Goal: Information Seeking & Learning: Learn about a topic

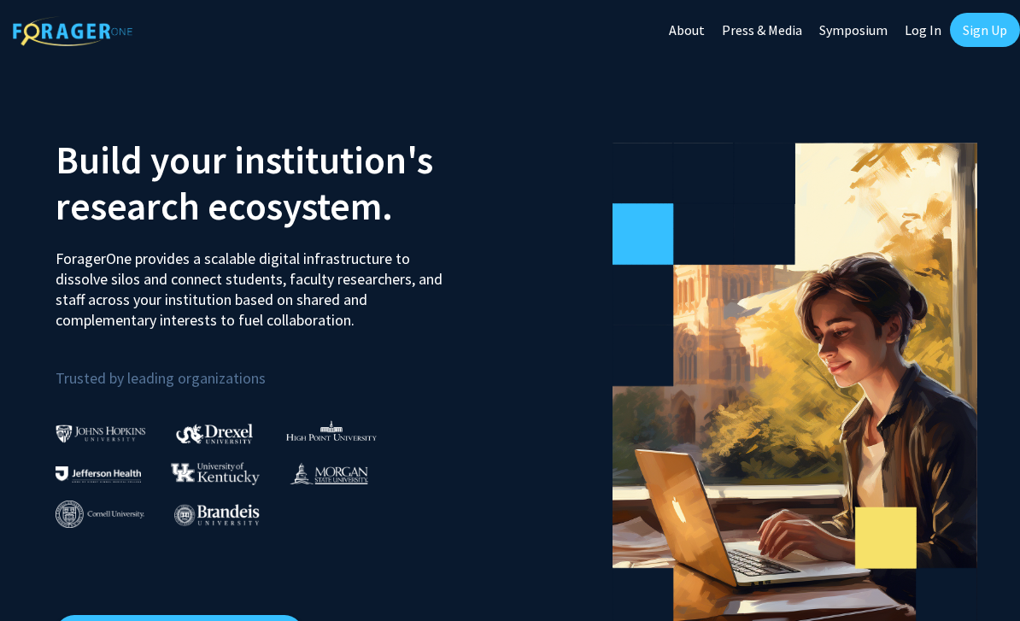
click at [921, 39] on link "Log In" at bounding box center [923, 30] width 54 height 60
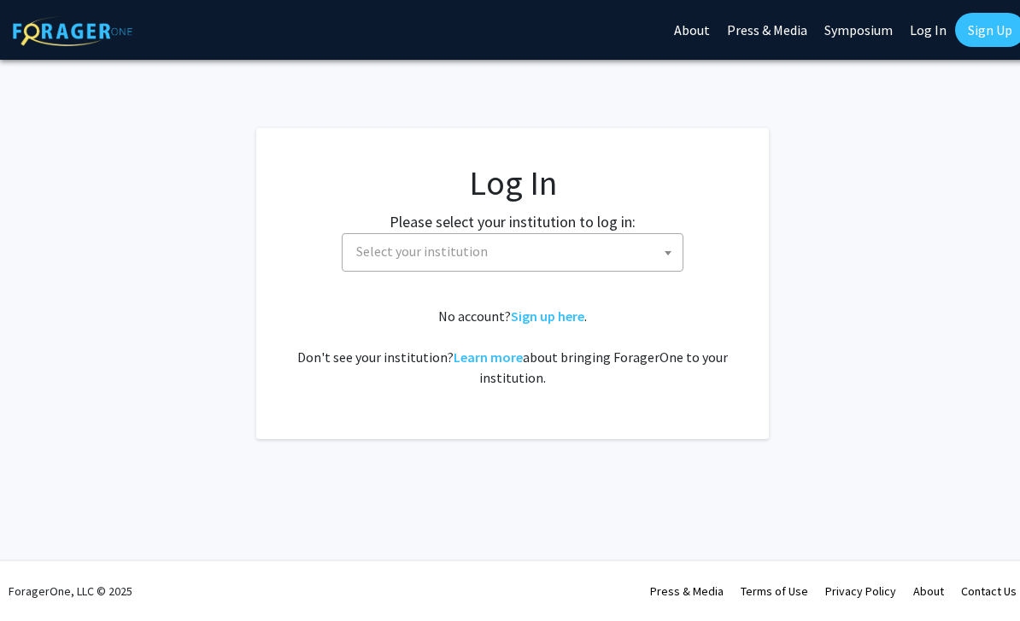
click at [651, 271] on span "Select your institution" at bounding box center [513, 252] width 342 height 38
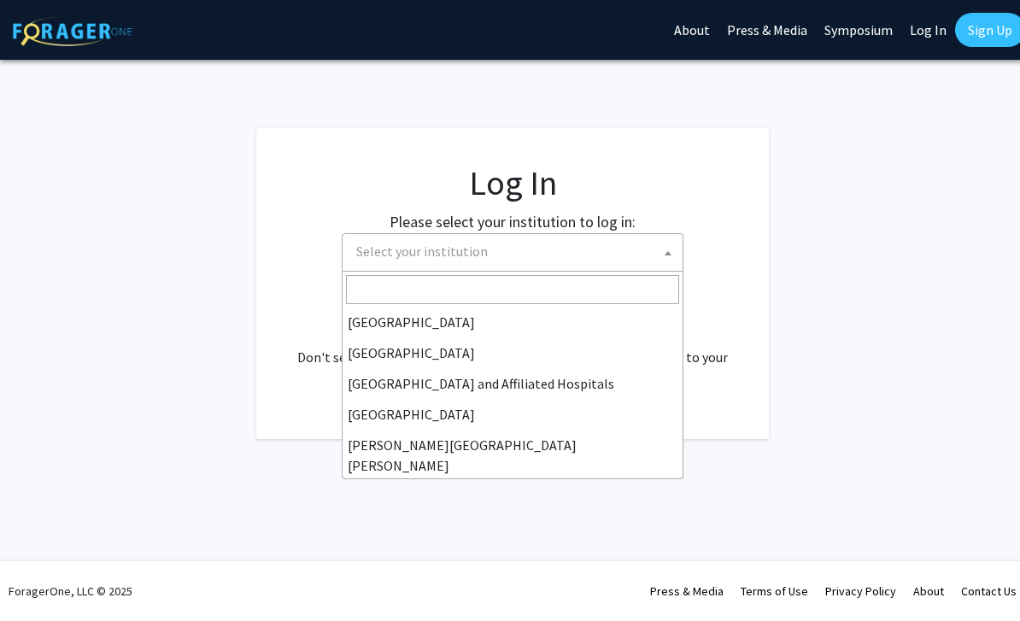
scroll to position [242, 0]
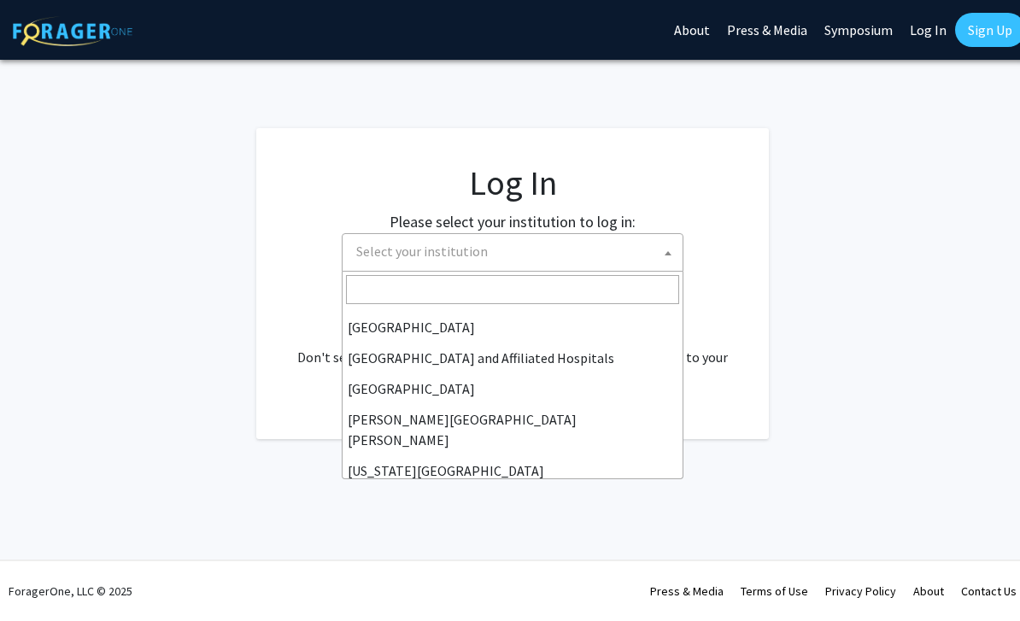
select select "1"
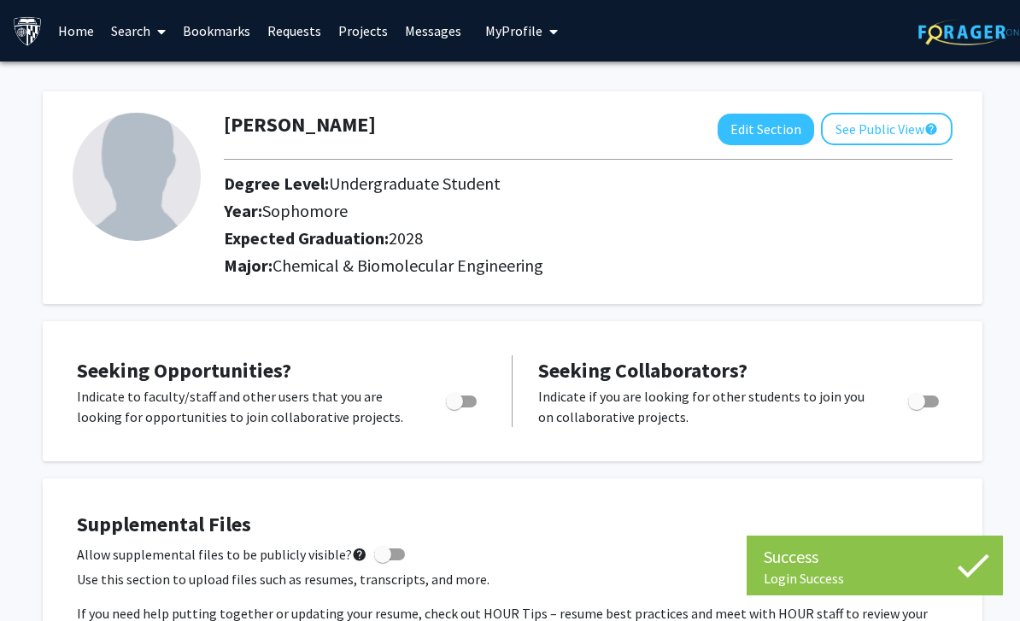
click at [131, 41] on link "Search" at bounding box center [138, 31] width 72 height 60
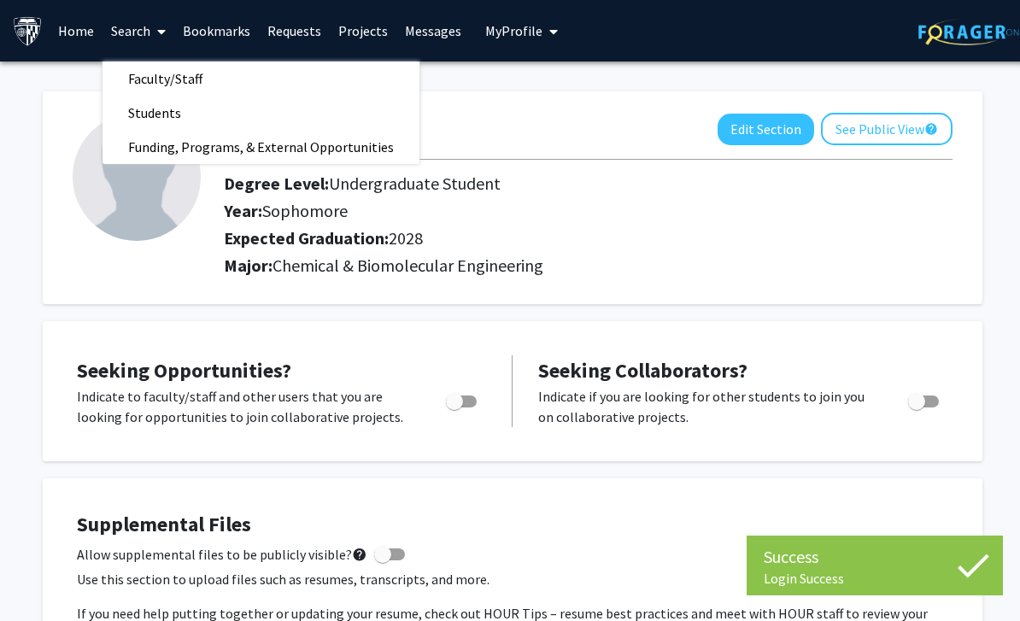
click at [52, 327] on div "Seeking Opportunities? Indicate to faculty/staff and other users that you are l…" at bounding box center [512, 391] width 939 height 140
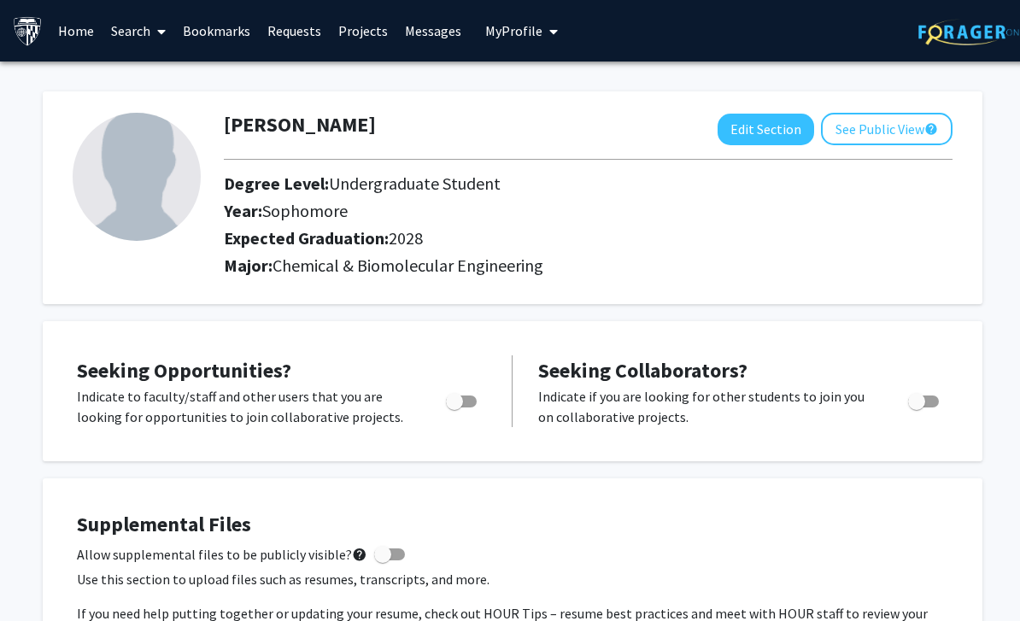
click at [122, 38] on link "Search" at bounding box center [138, 31] width 72 height 60
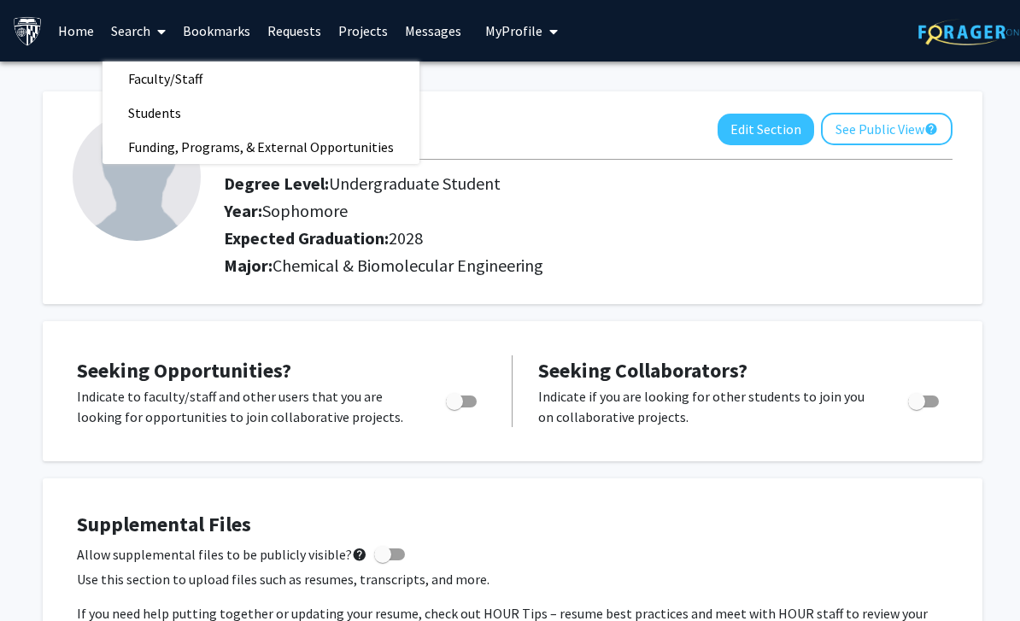
click at [182, 79] on span "Faculty/Staff" at bounding box center [165, 78] width 126 height 34
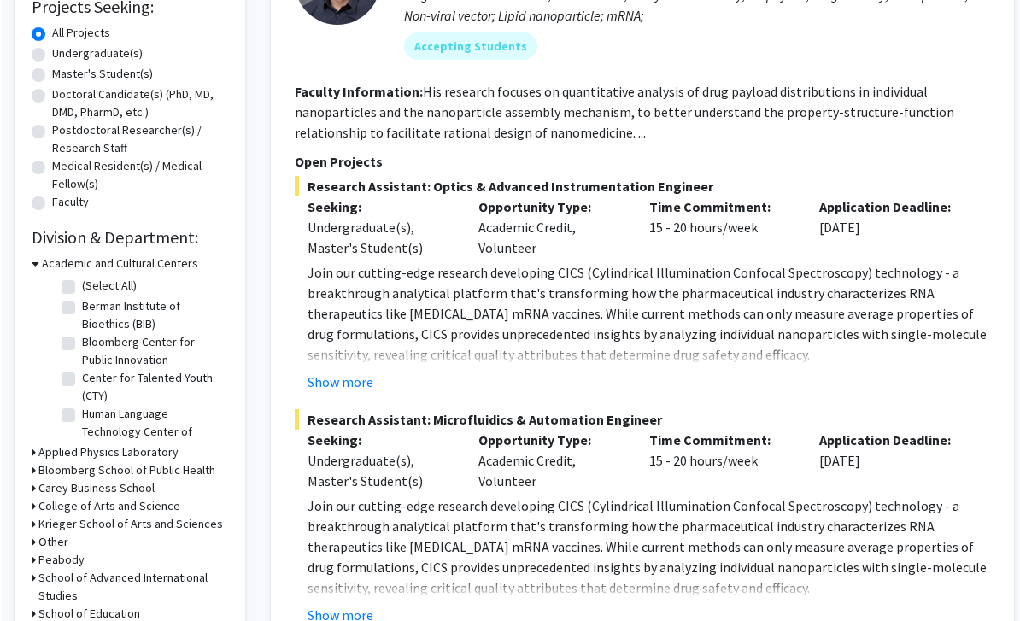
scroll to position [298, 0]
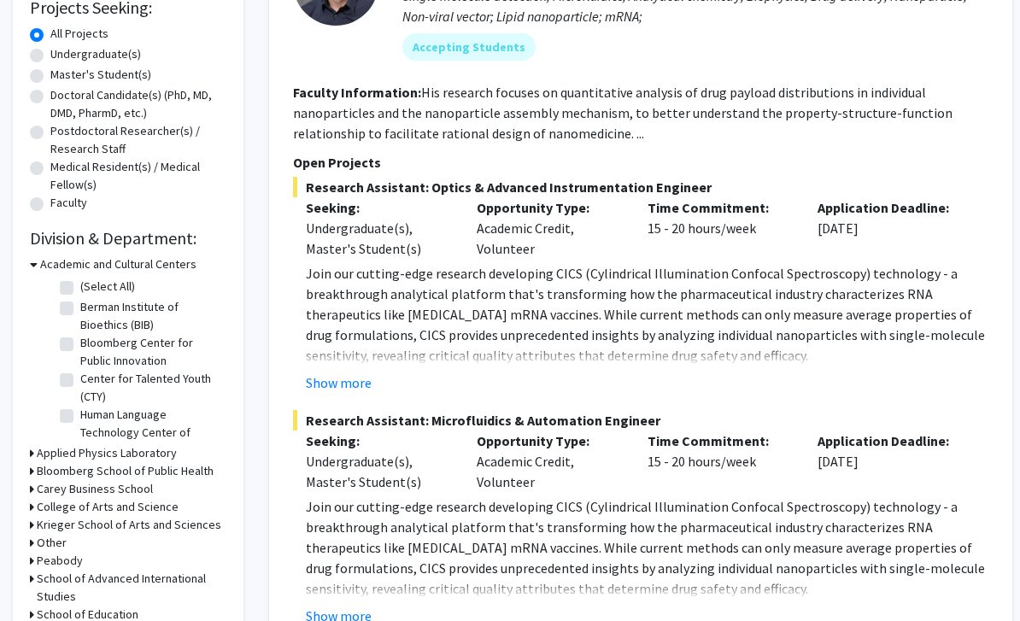
click at [357, 385] on button "Show more" at bounding box center [339, 382] width 66 height 20
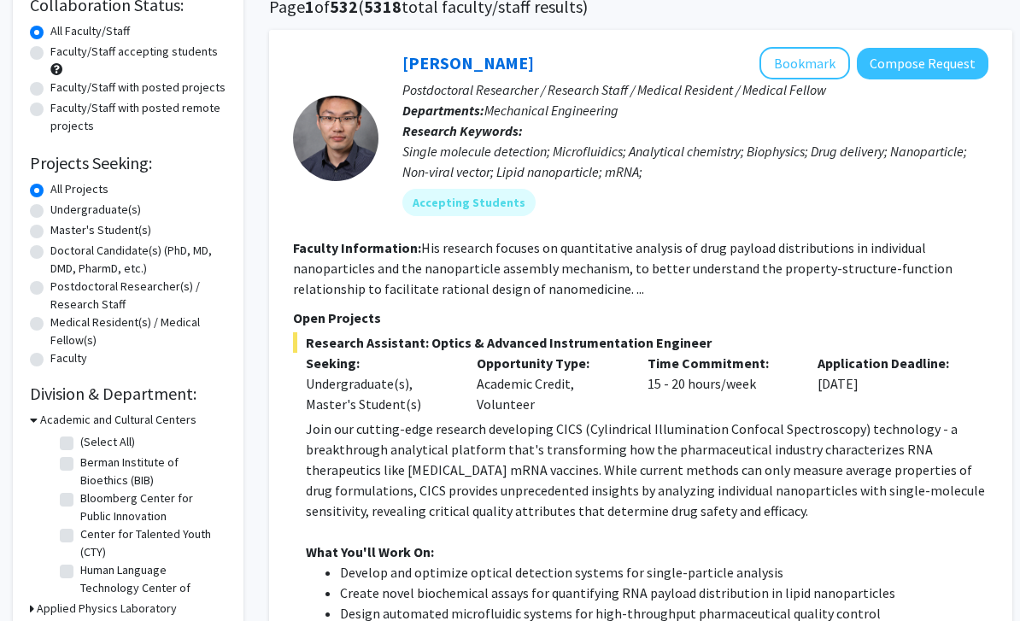
scroll to position [88, 0]
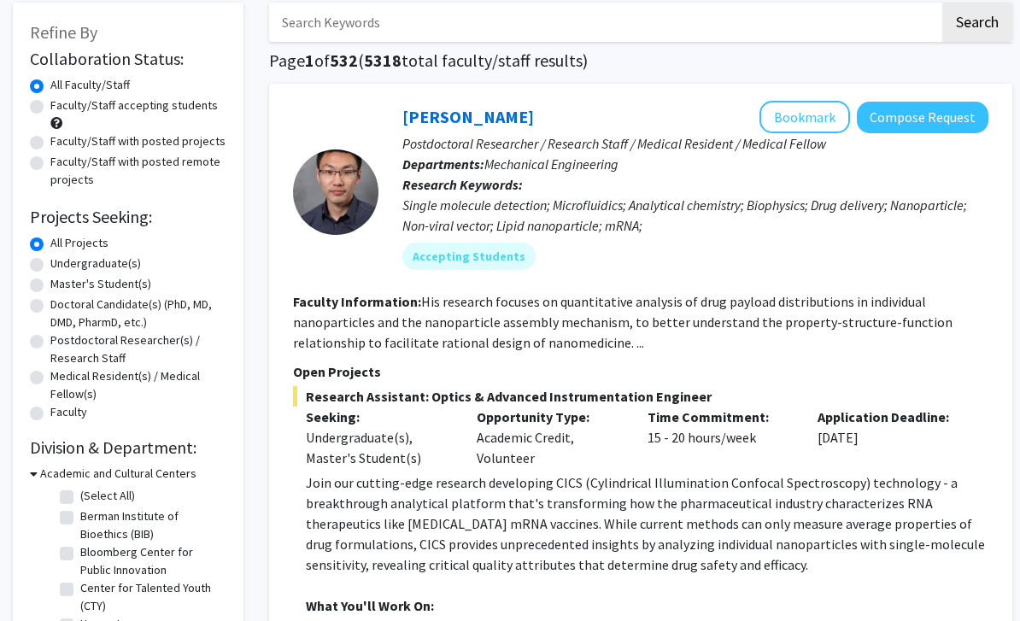
click at [357, 377] on p "Open Projects" at bounding box center [640, 372] width 695 height 20
click at [313, 483] on p "Join our cutting-edge research developing CICS (Cylindrical Illumination Confoc…" at bounding box center [647, 524] width 682 height 102
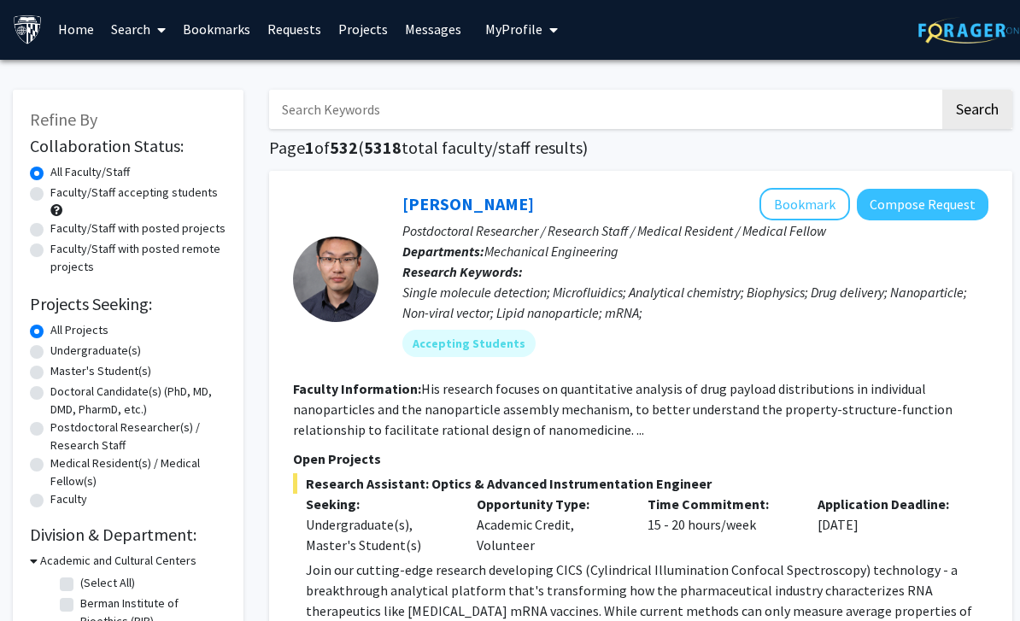
scroll to position [1, 0]
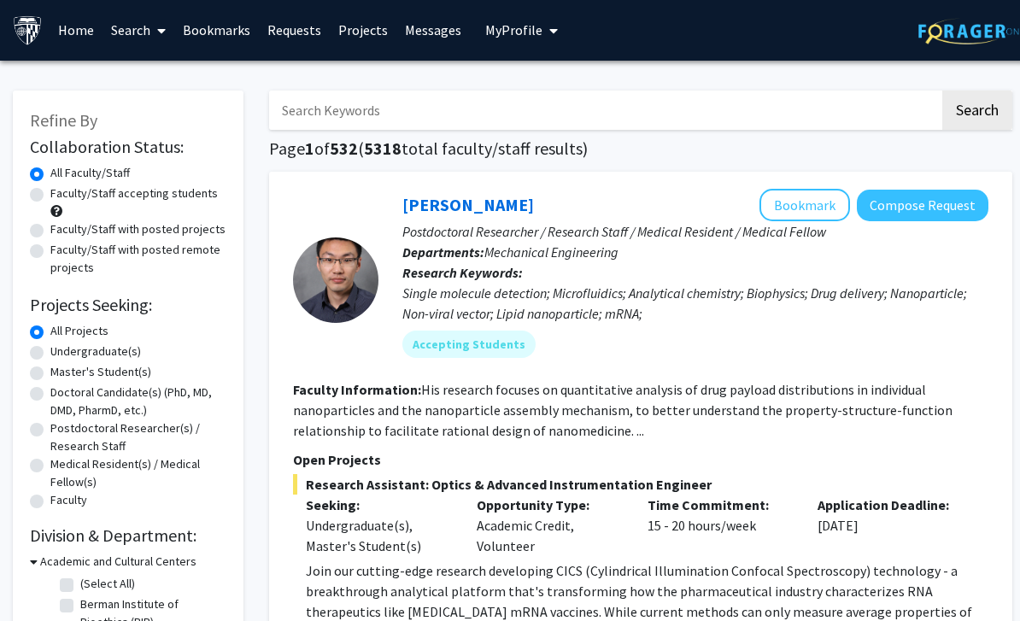
click at [155, 26] on span at bounding box center [157, 31] width 15 height 60
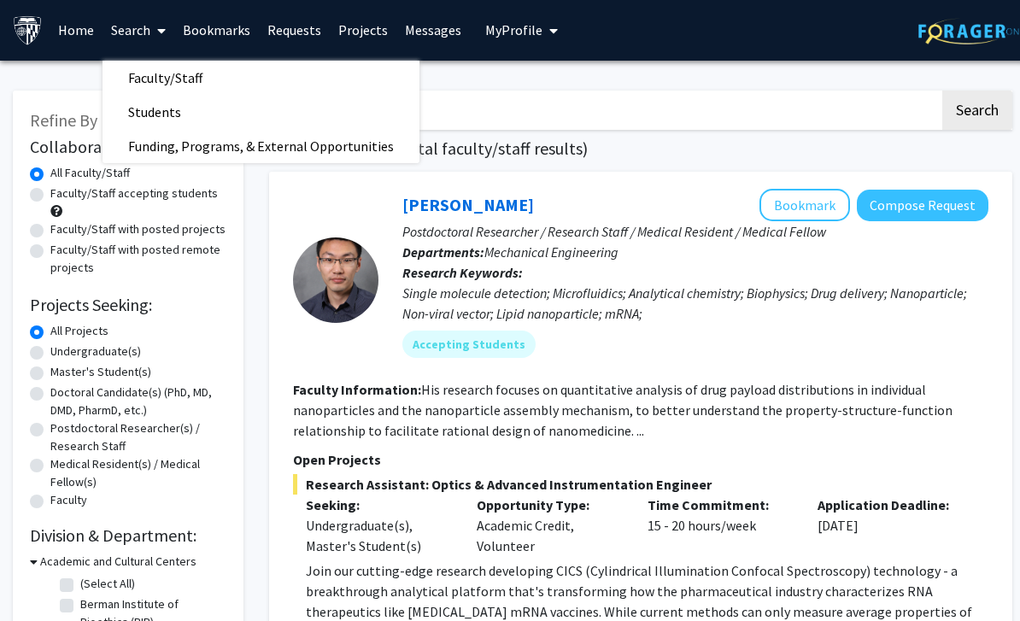
click at [199, 146] on span "Funding, Programs, & External Opportunities" at bounding box center [260, 146] width 317 height 34
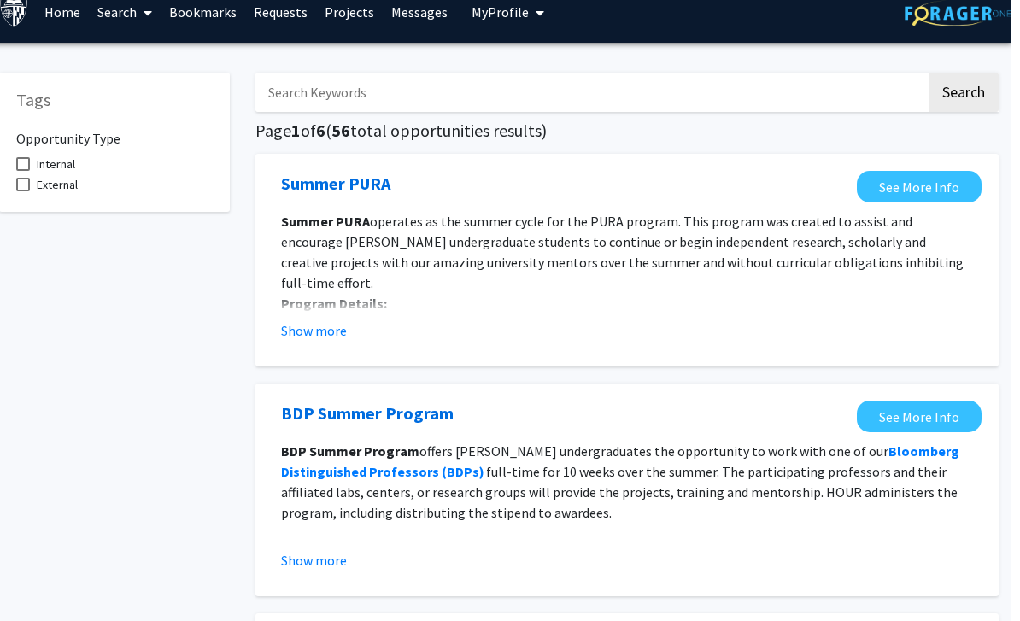
scroll to position [0, 5]
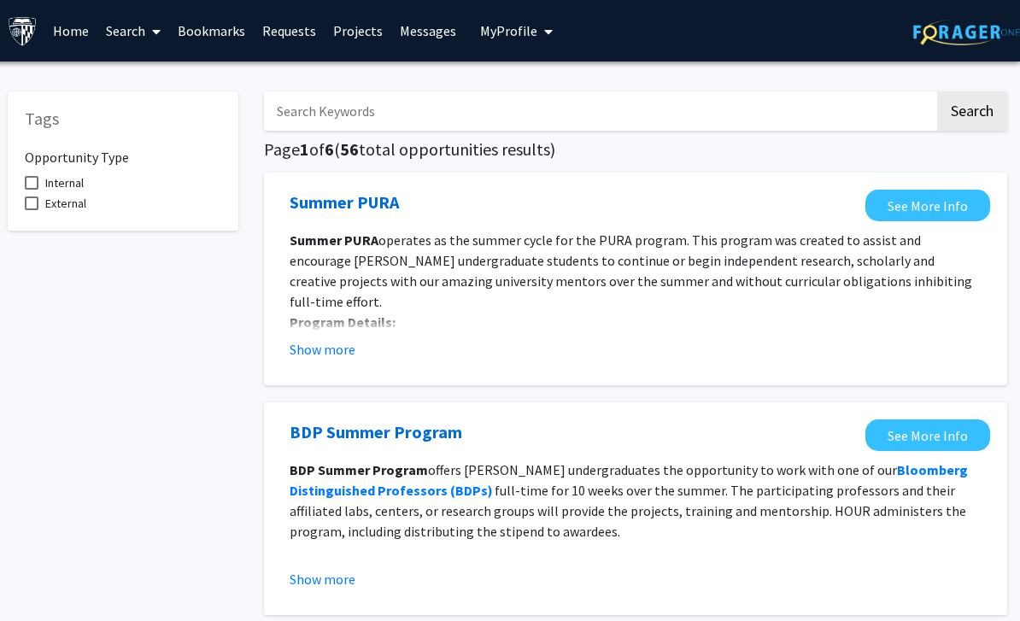
click at [143, 44] on link "Search" at bounding box center [133, 31] width 72 height 60
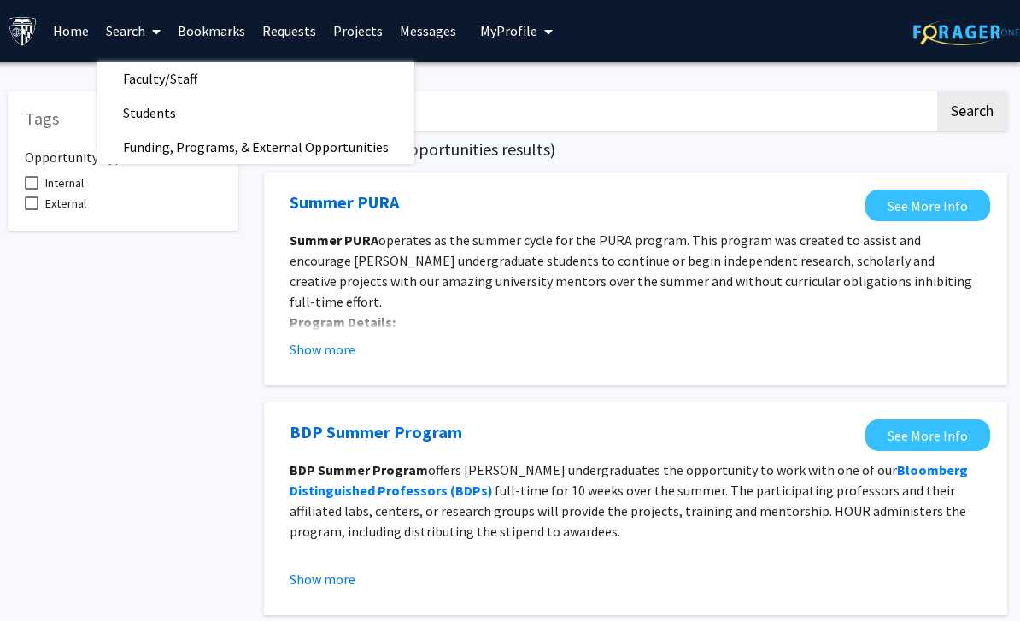
click at [178, 120] on span "Students" at bounding box center [149, 113] width 104 height 34
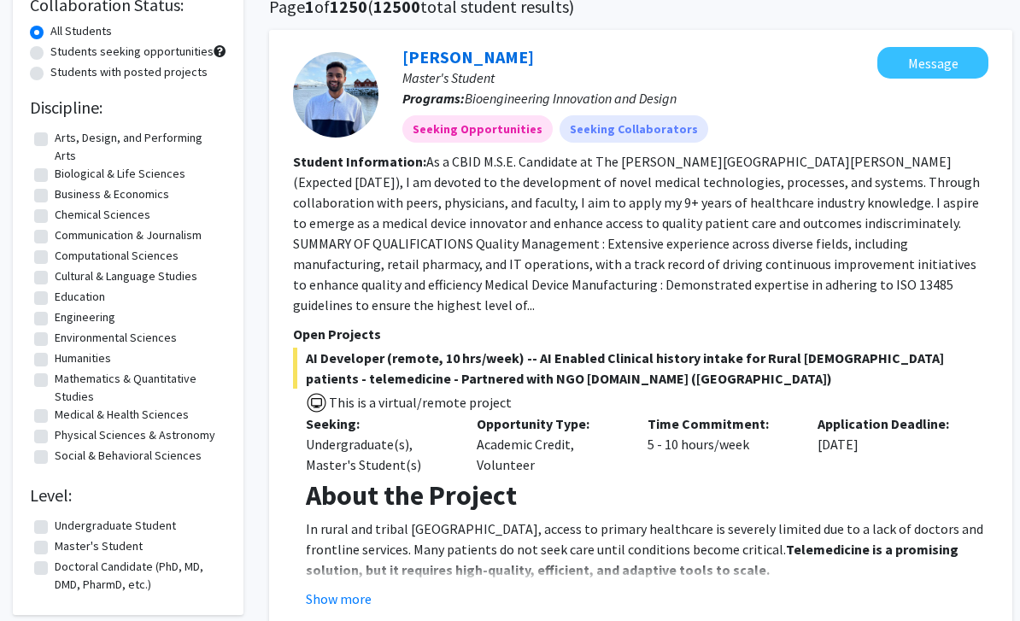
scroll to position [143, 0]
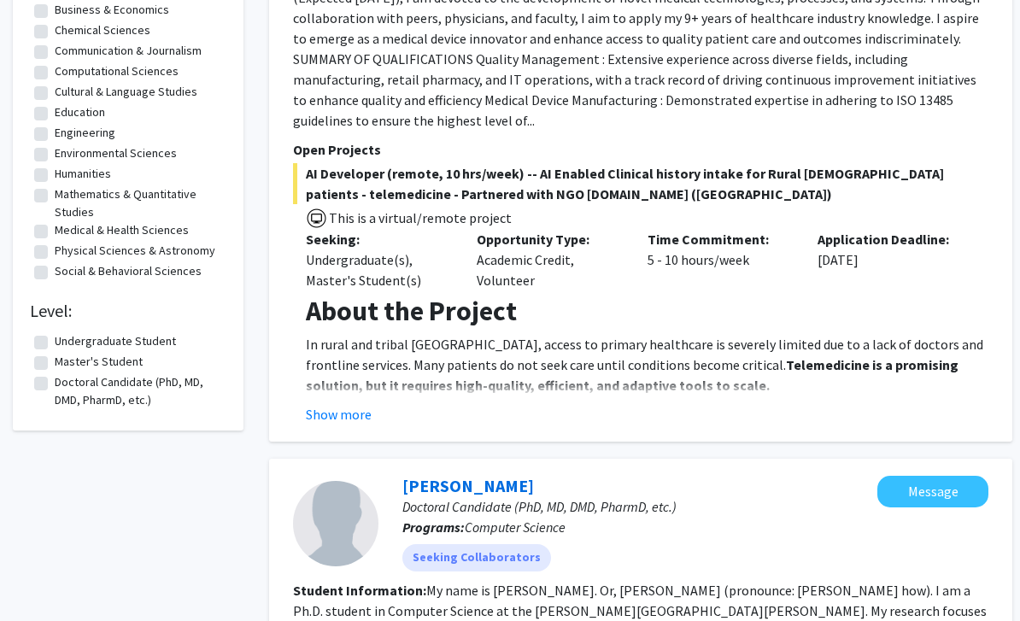
click at [365, 405] on button "Show more" at bounding box center [339, 415] width 66 height 20
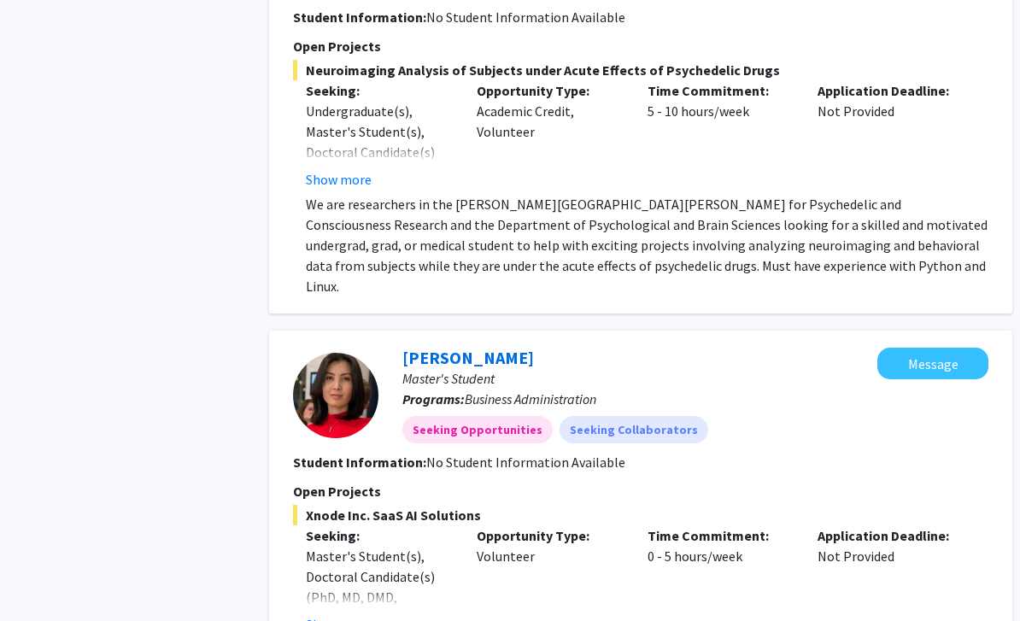
scroll to position [5507, 0]
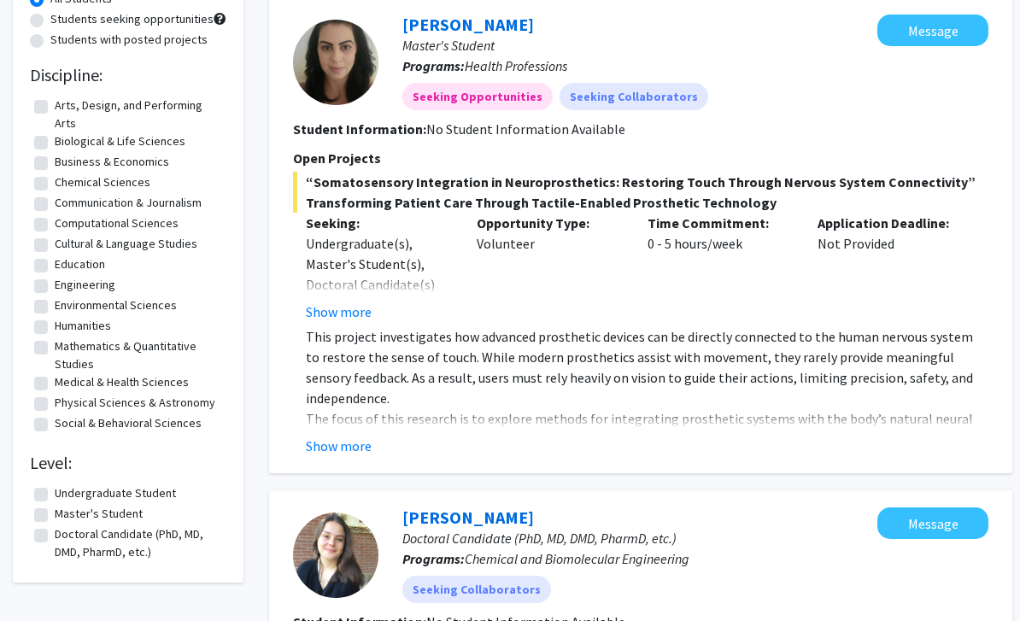
scroll to position [175, 0]
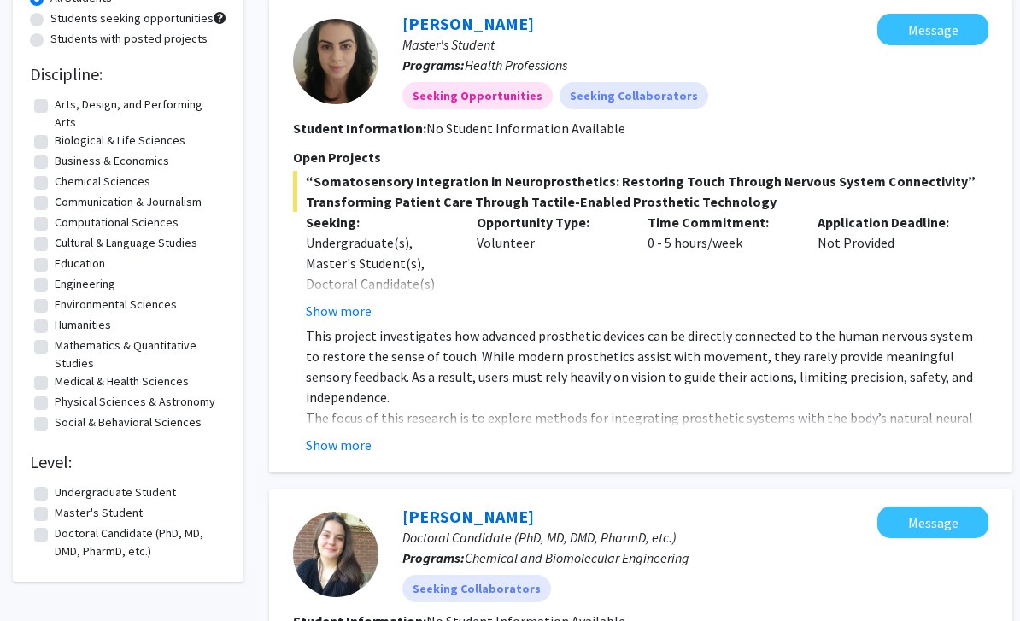
click at [362, 450] on button "Show more" at bounding box center [339, 446] width 66 height 20
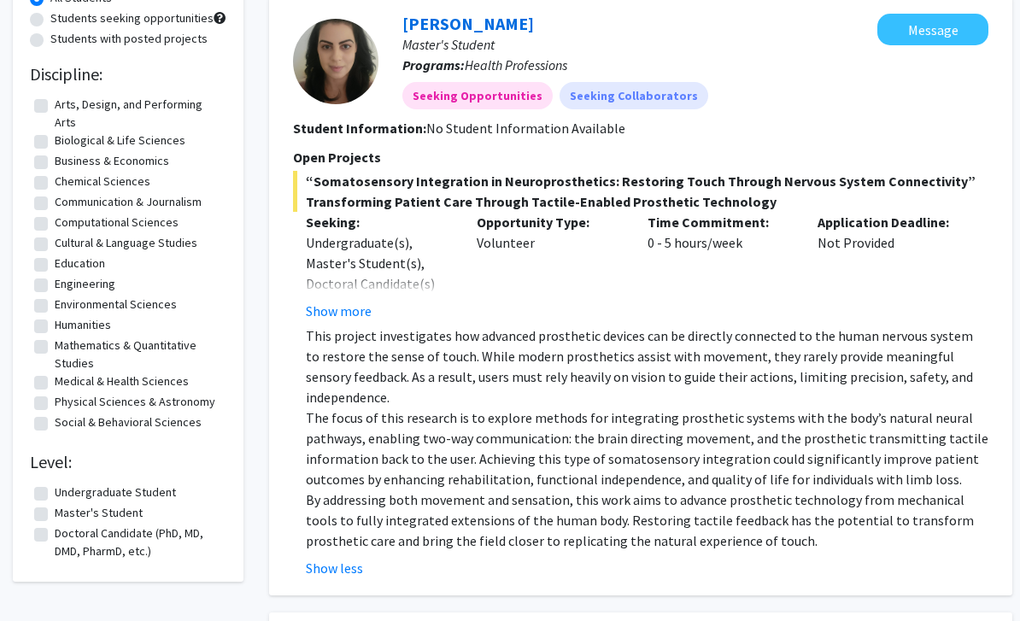
click at [348, 506] on p "By addressing both movement and sensation, this work aims to advance prosthetic…" at bounding box center [647, 519] width 682 height 61
click at [323, 563] on button "Show less" at bounding box center [334, 568] width 57 height 20
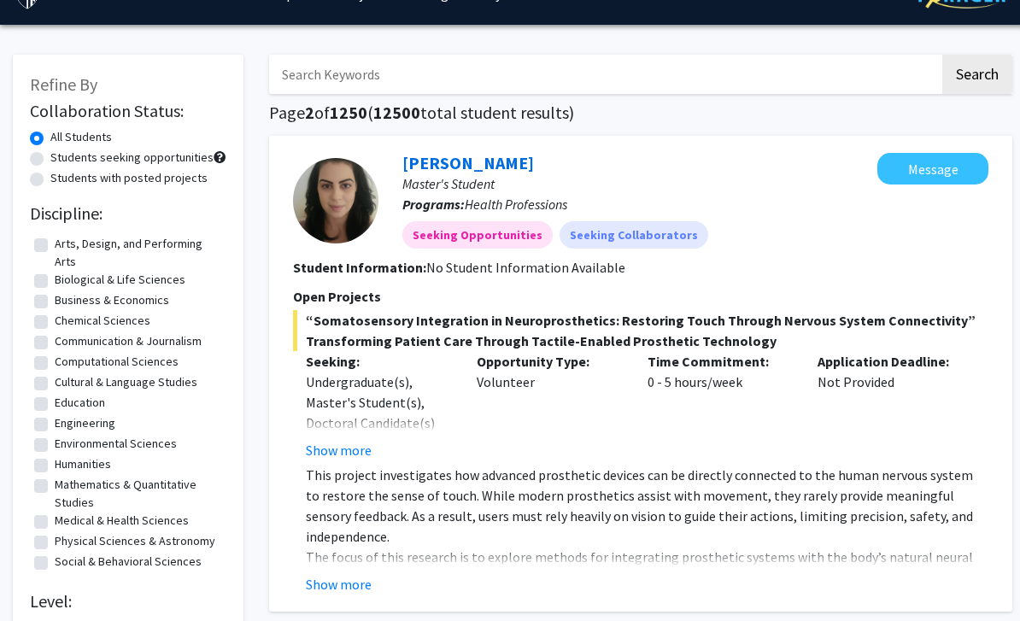
scroll to position [0, 0]
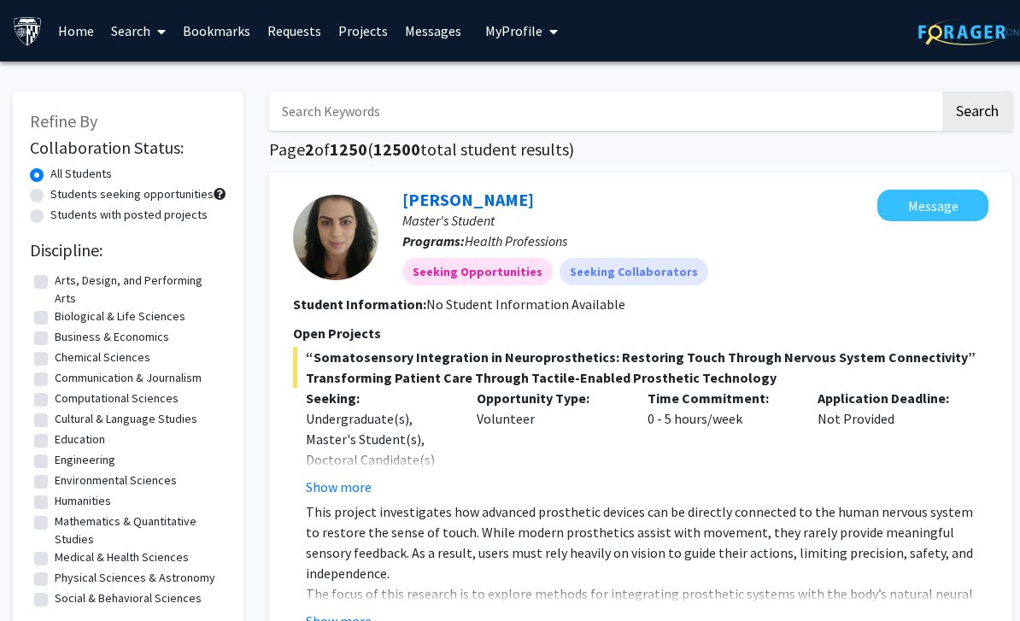
click at [138, 38] on link "Search" at bounding box center [138, 31] width 72 height 60
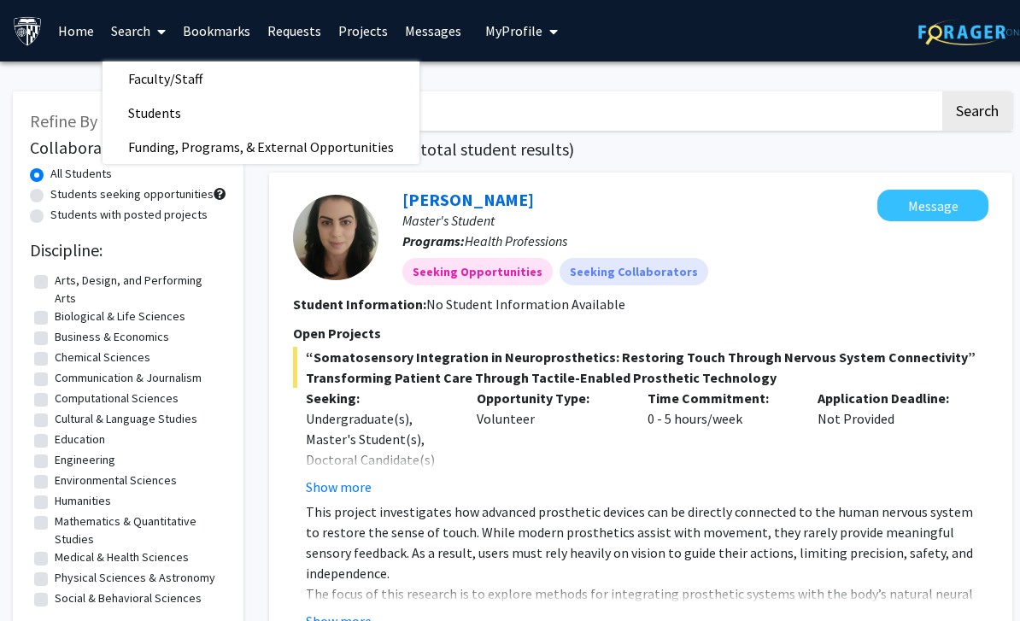
click at [362, 44] on link "Projects" at bounding box center [363, 31] width 67 height 60
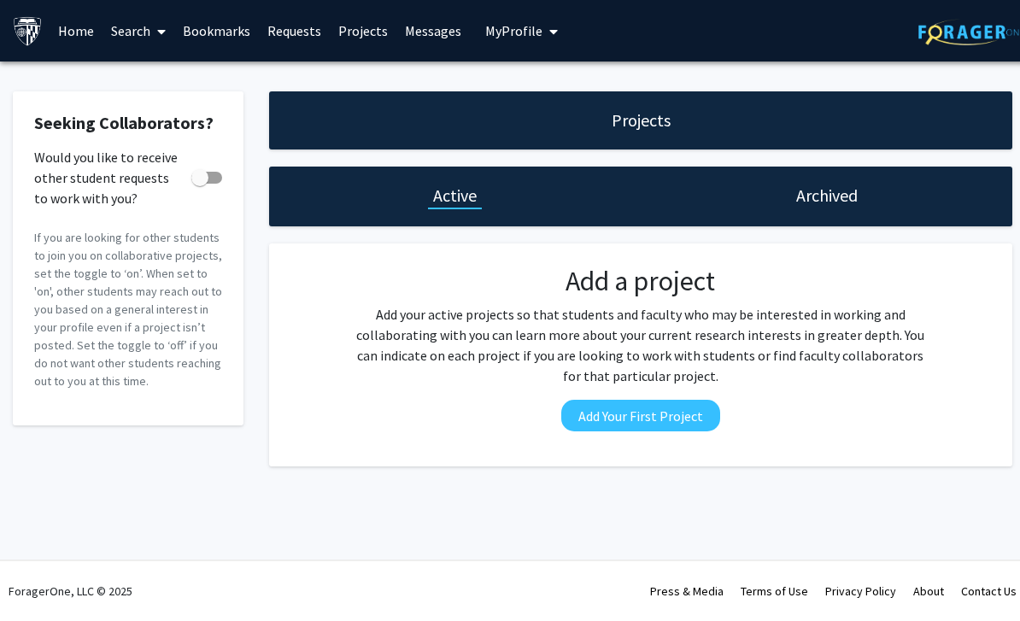
click at [160, 35] on icon at bounding box center [161, 32] width 9 height 14
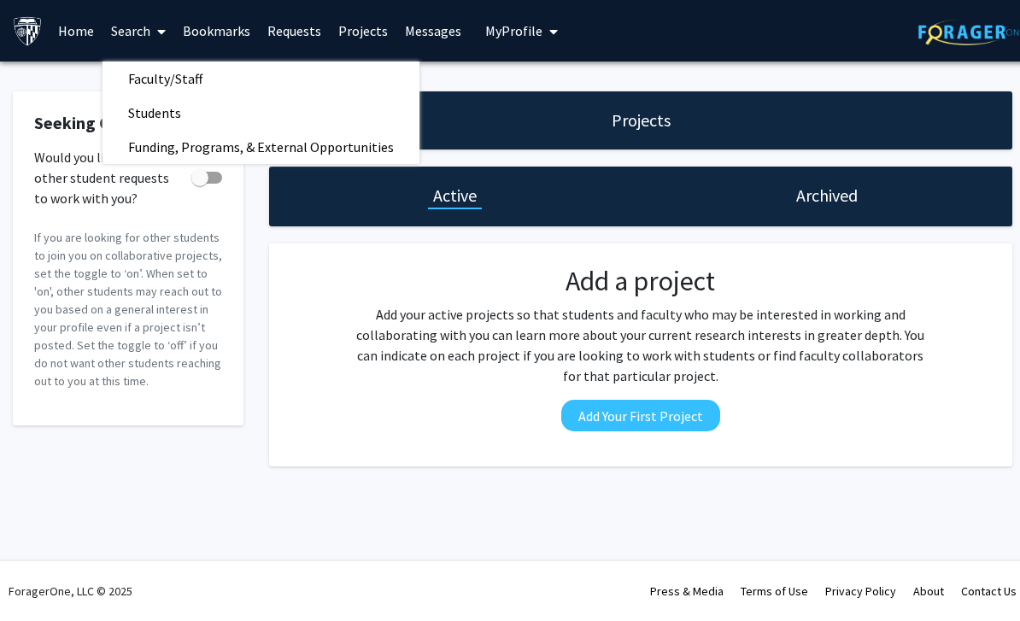
click at [225, 114] on link "Students" at bounding box center [260, 113] width 317 height 26
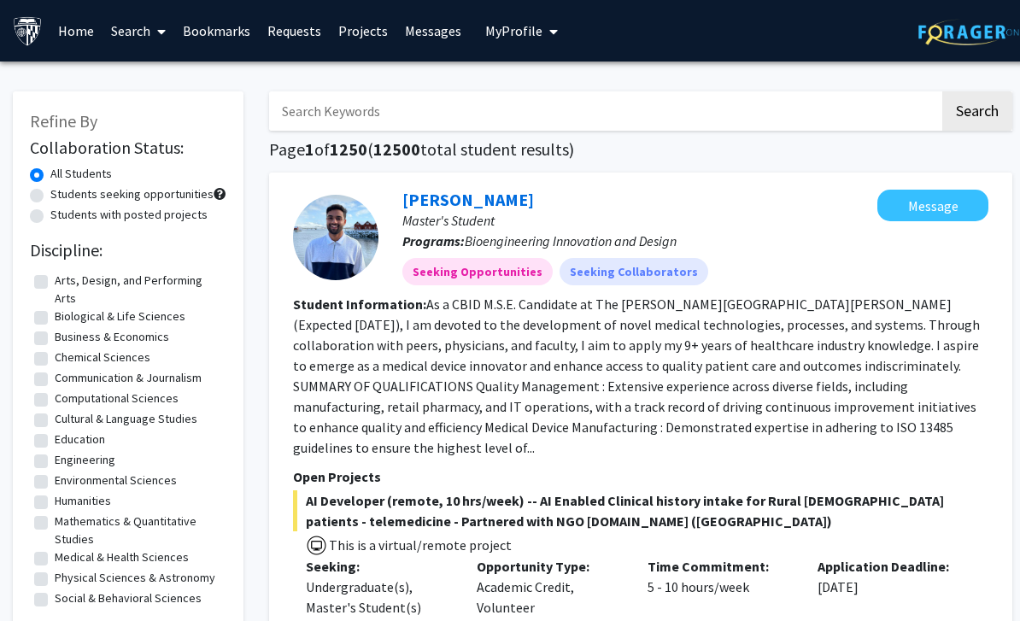
click at [152, 44] on span at bounding box center [157, 32] width 15 height 60
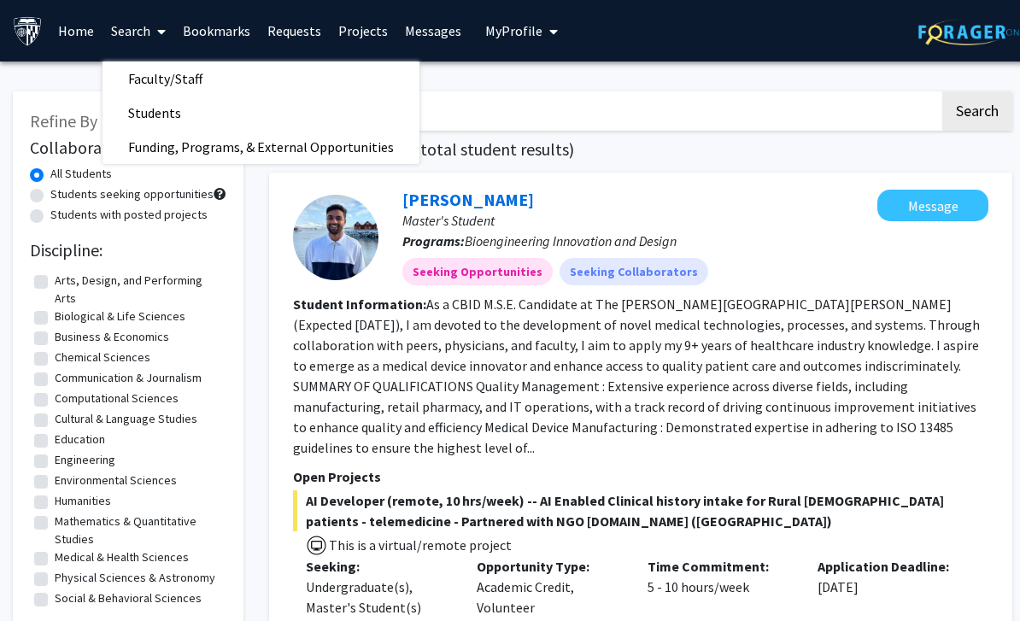
click at [202, 86] on span "Faculty/Staff" at bounding box center [165, 78] width 126 height 34
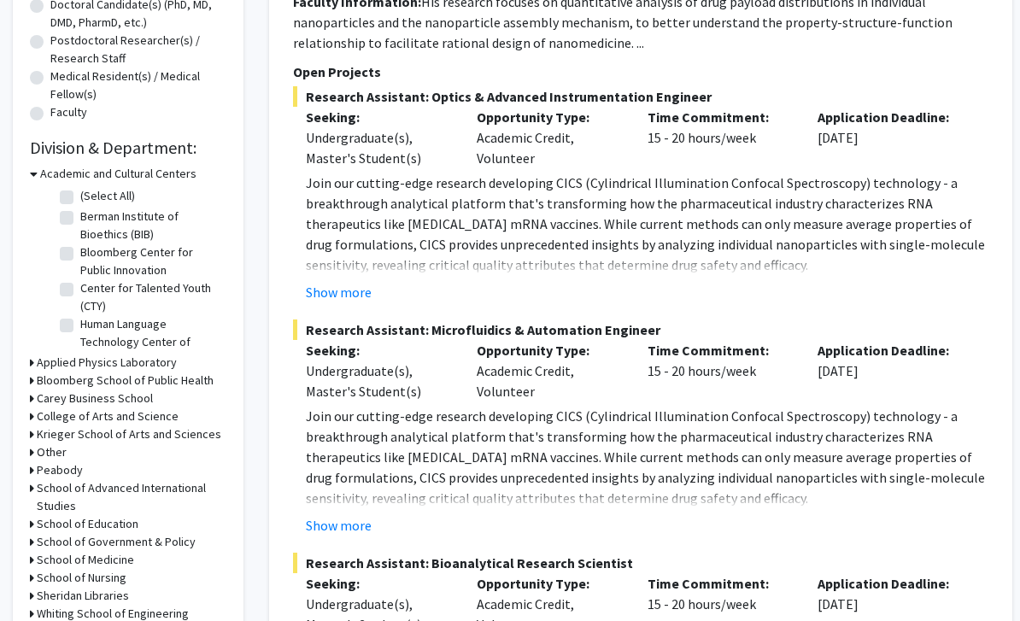
scroll to position [605, 0]
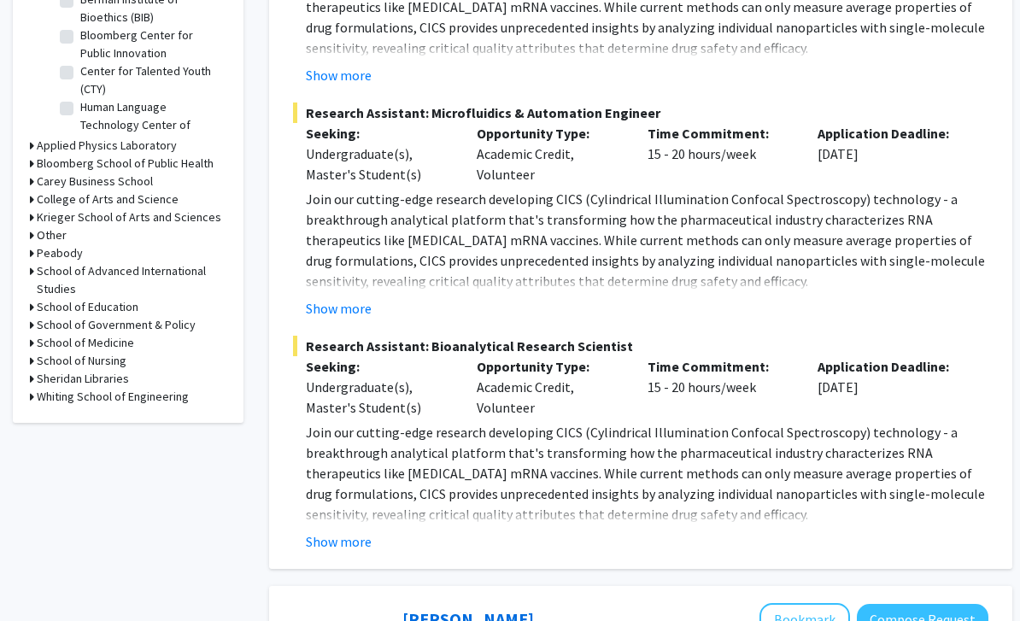
click at [356, 307] on button "Show more" at bounding box center [339, 308] width 66 height 20
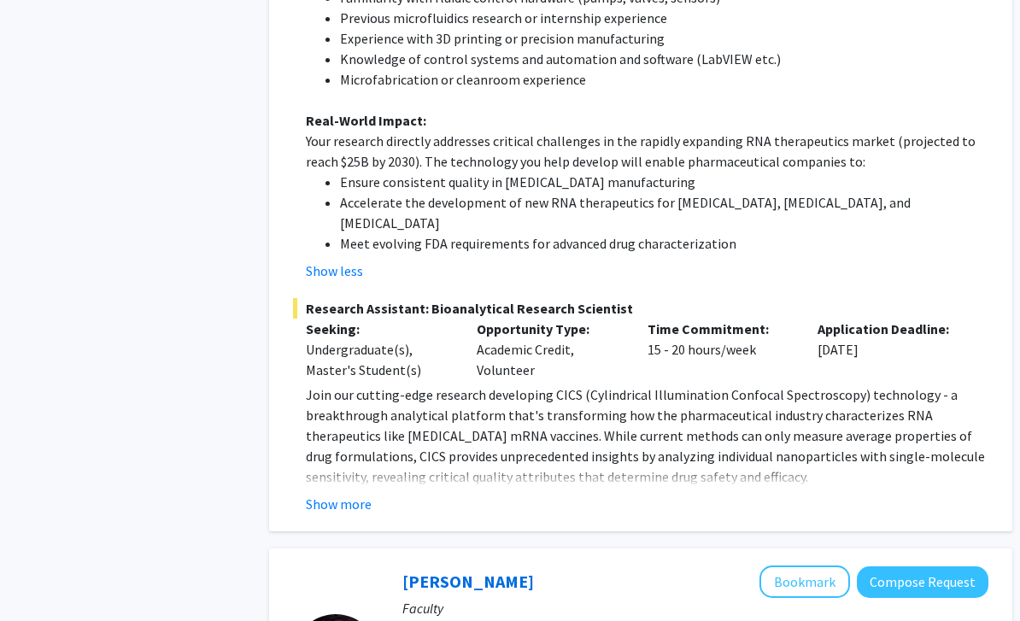
scroll to position [1362, 0]
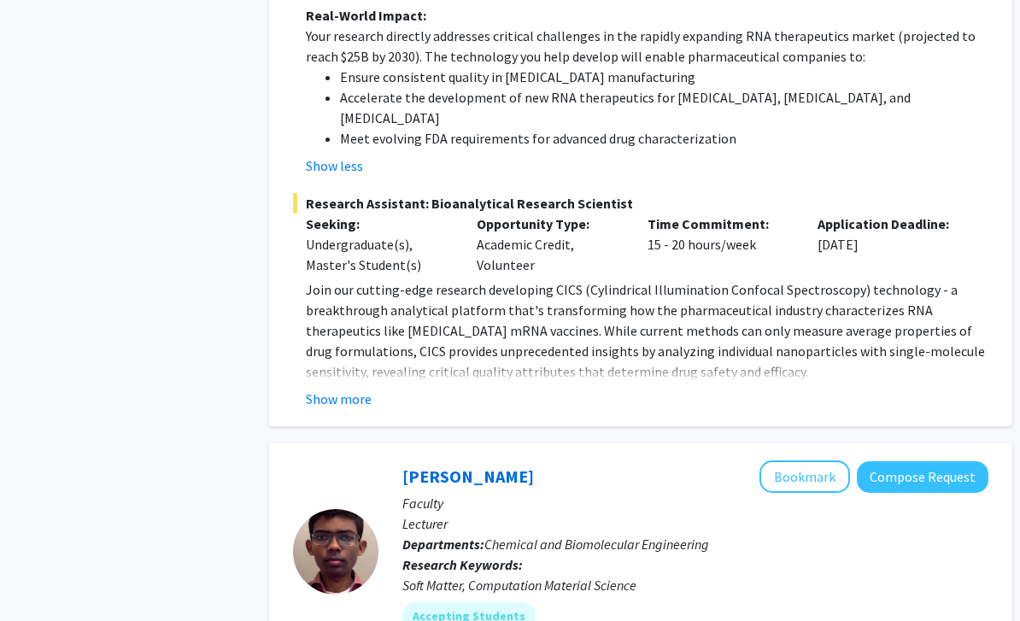
click at [358, 389] on button "Show more" at bounding box center [339, 399] width 66 height 20
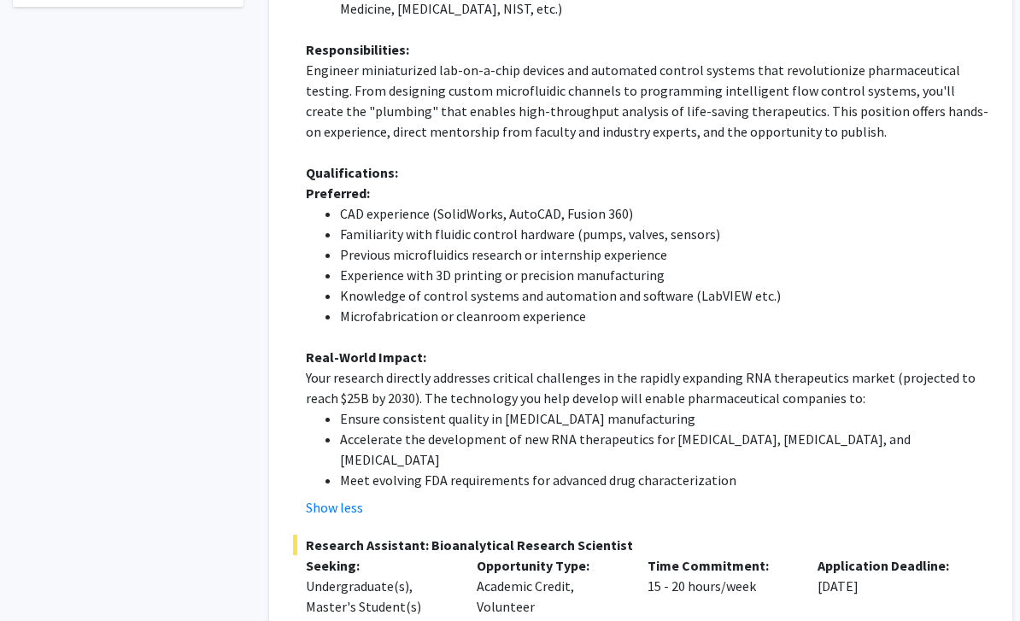
scroll to position [994, 0]
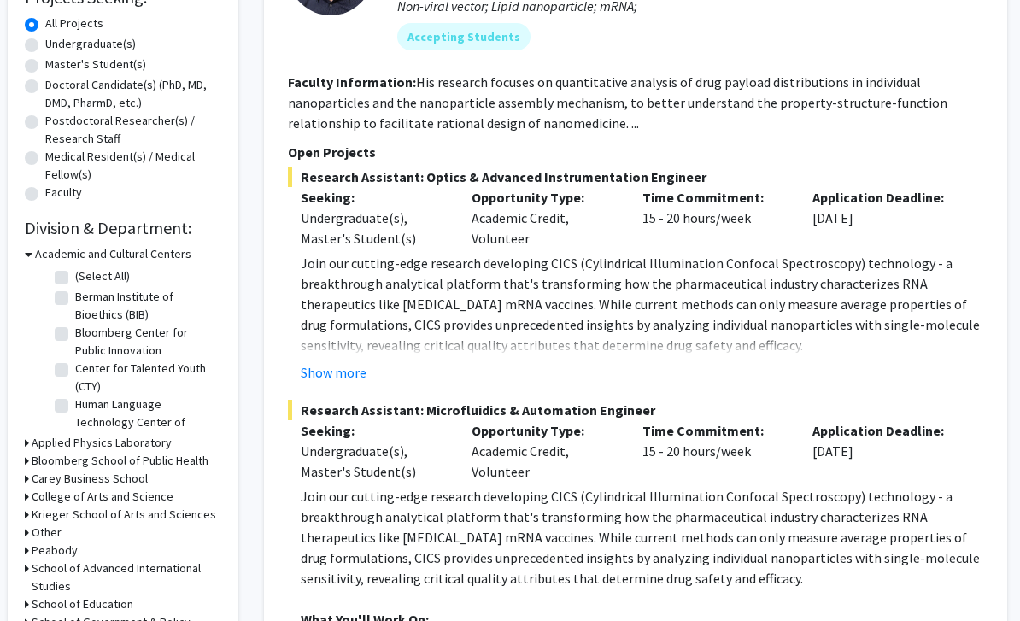
click at [323, 369] on button "Show more" at bounding box center [334, 373] width 66 height 20
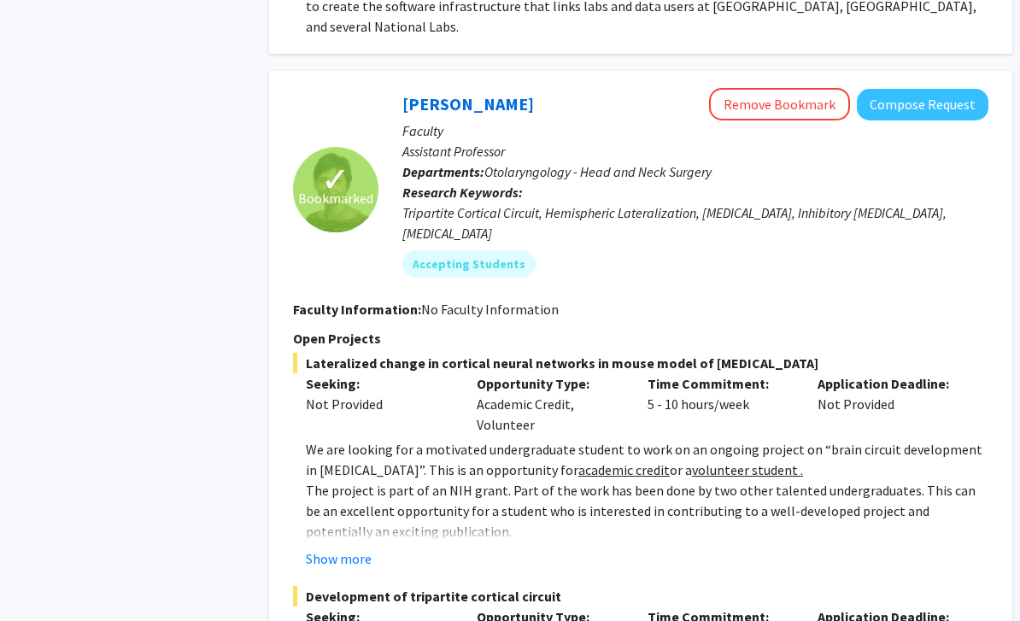
scroll to position [4621, 0]
click at [340, 547] on button "Show more" at bounding box center [339, 557] width 66 height 20
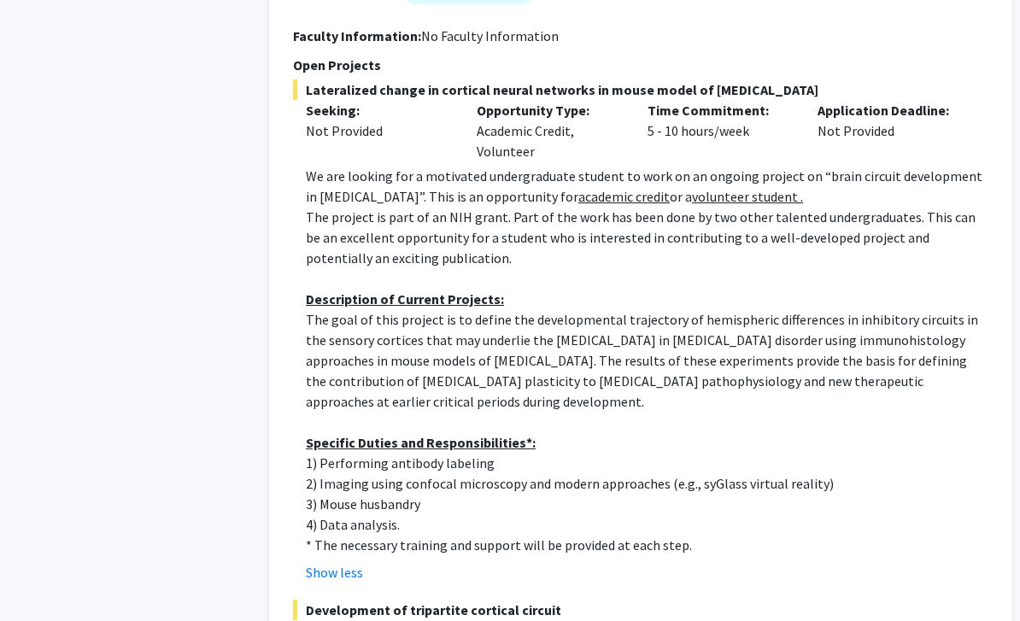
scroll to position [4869, 0]
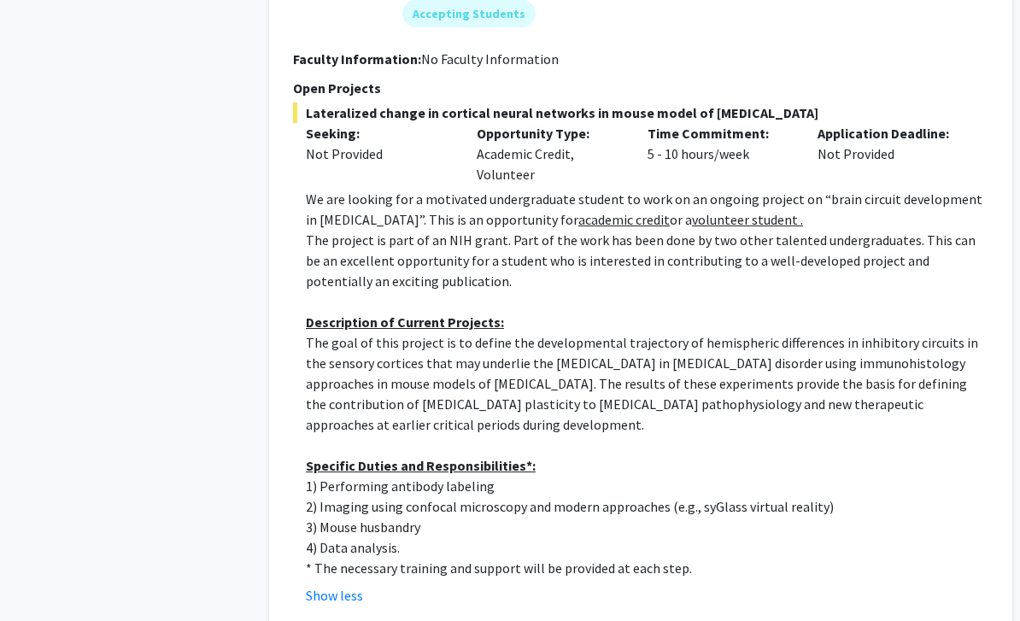
click at [319, 586] on button "Show less" at bounding box center [334, 596] width 57 height 20
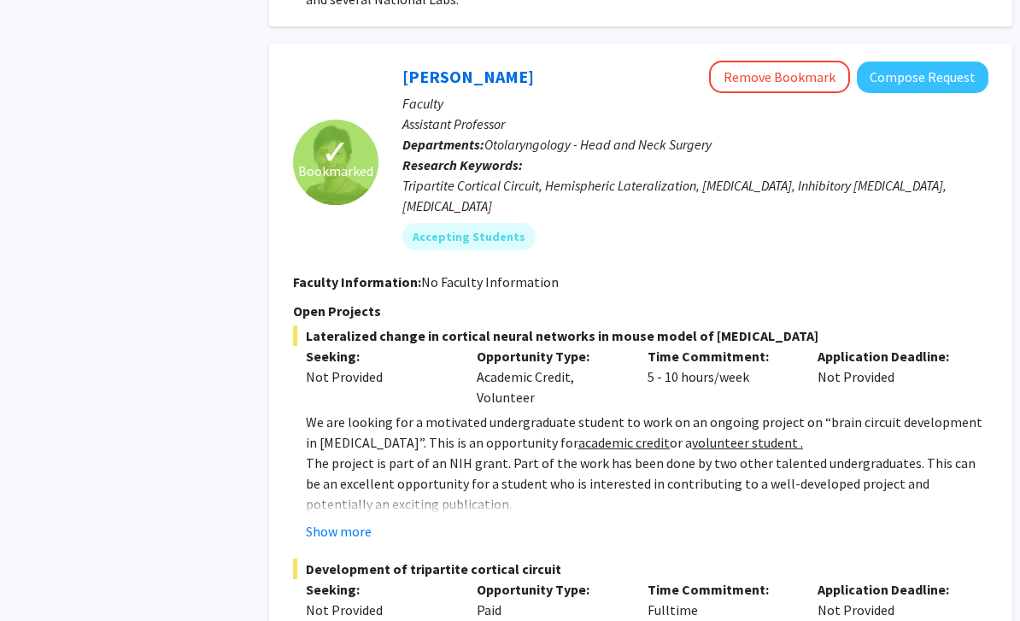
scroll to position [4648, 0]
click at [330, 520] on button "Show more" at bounding box center [339, 530] width 66 height 20
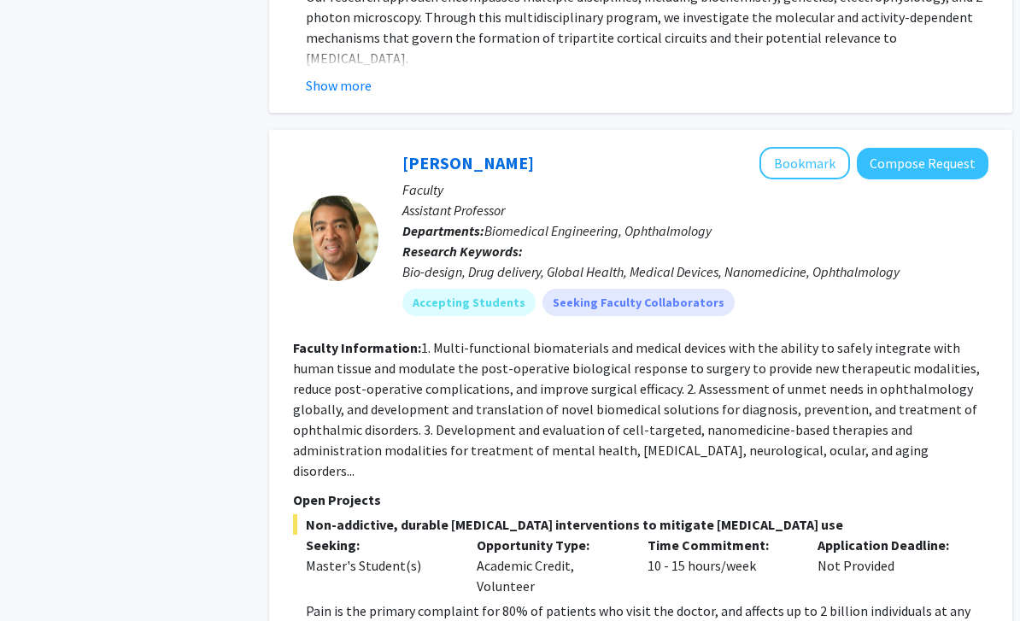
scroll to position [5595, 0]
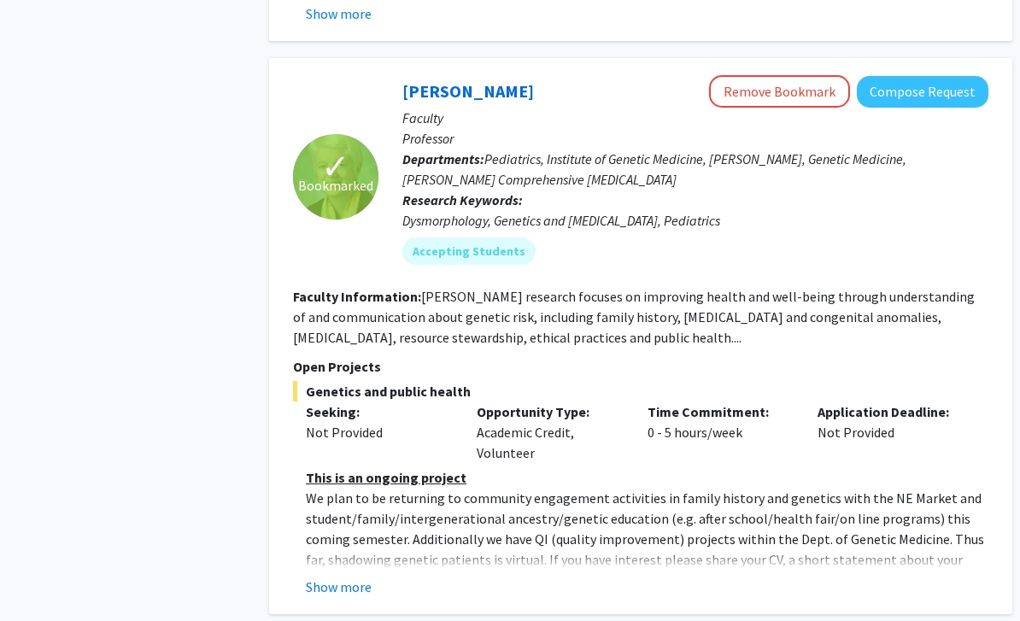
click at [348, 577] on button "Show more" at bounding box center [339, 587] width 66 height 20
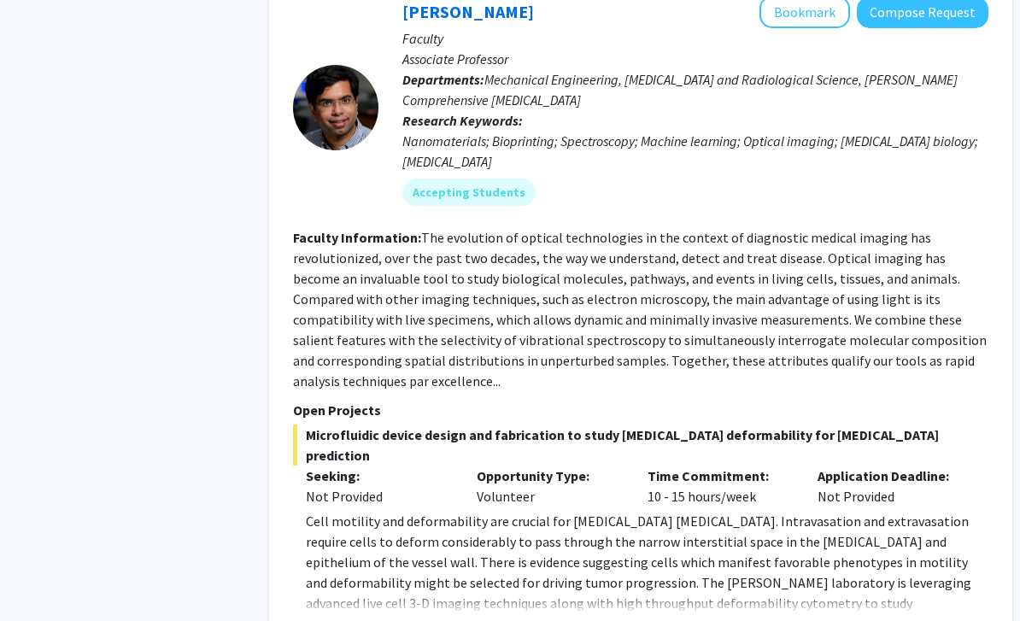
scroll to position [7460, 0]
click at [323, 619] on button "Show more" at bounding box center [339, 629] width 66 height 20
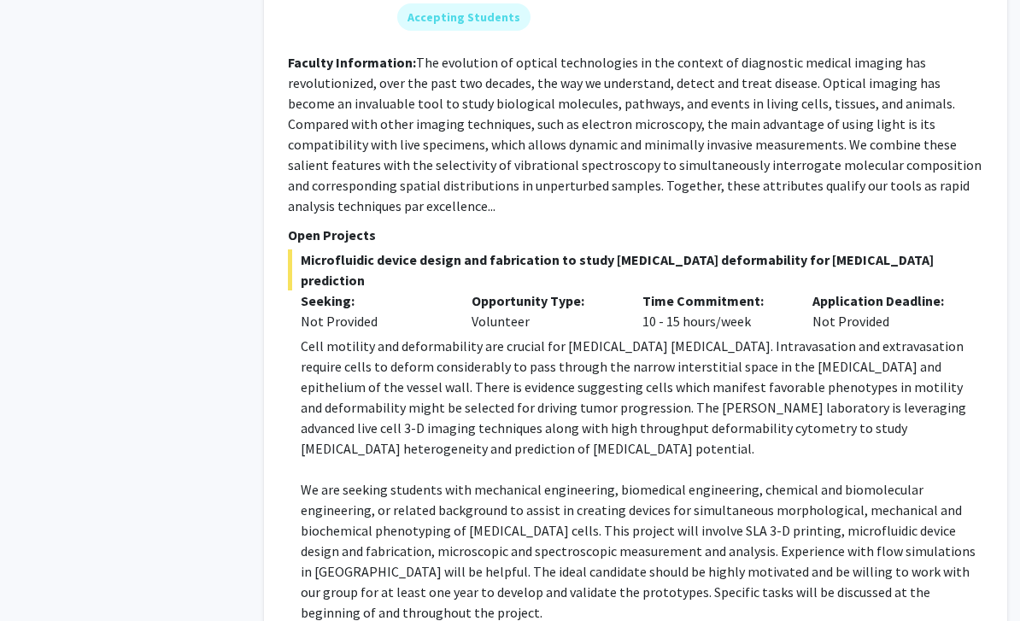
scroll to position [7590, 5]
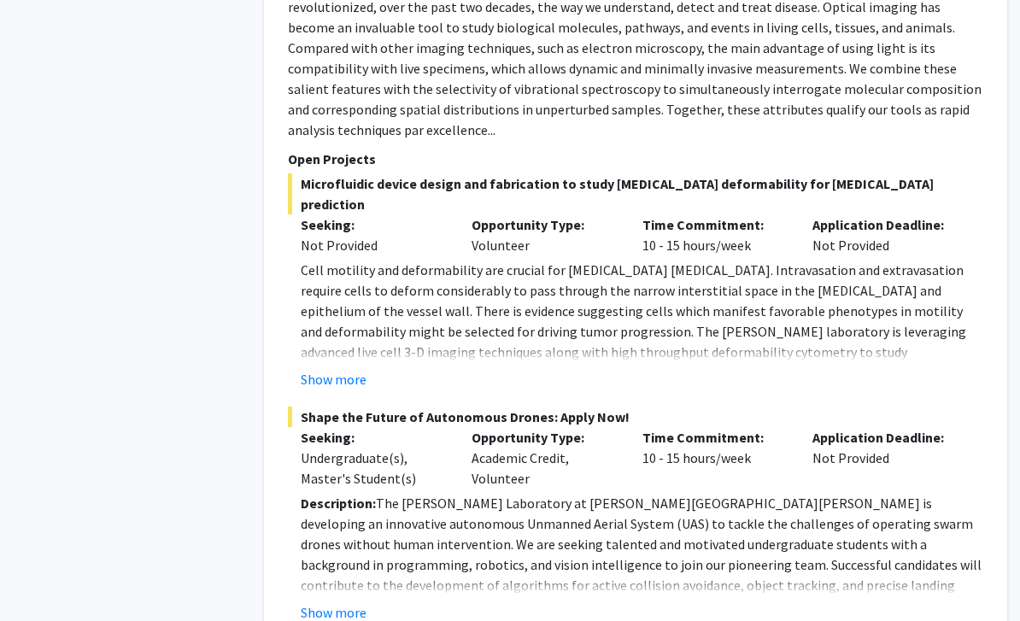
scroll to position [7713, 5]
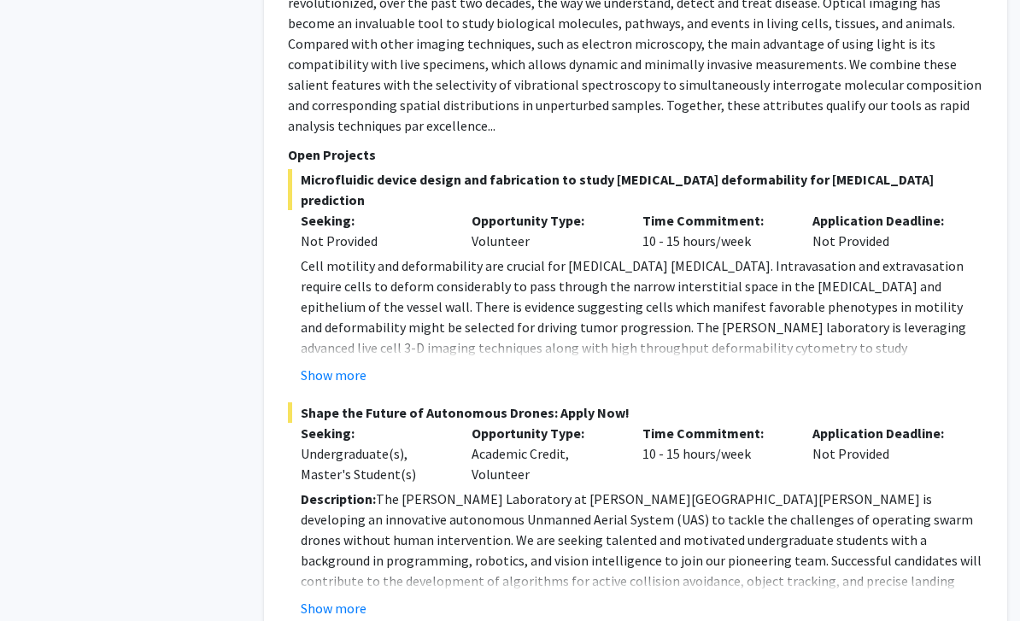
click at [364, 599] on button "Show more" at bounding box center [334, 609] width 66 height 20
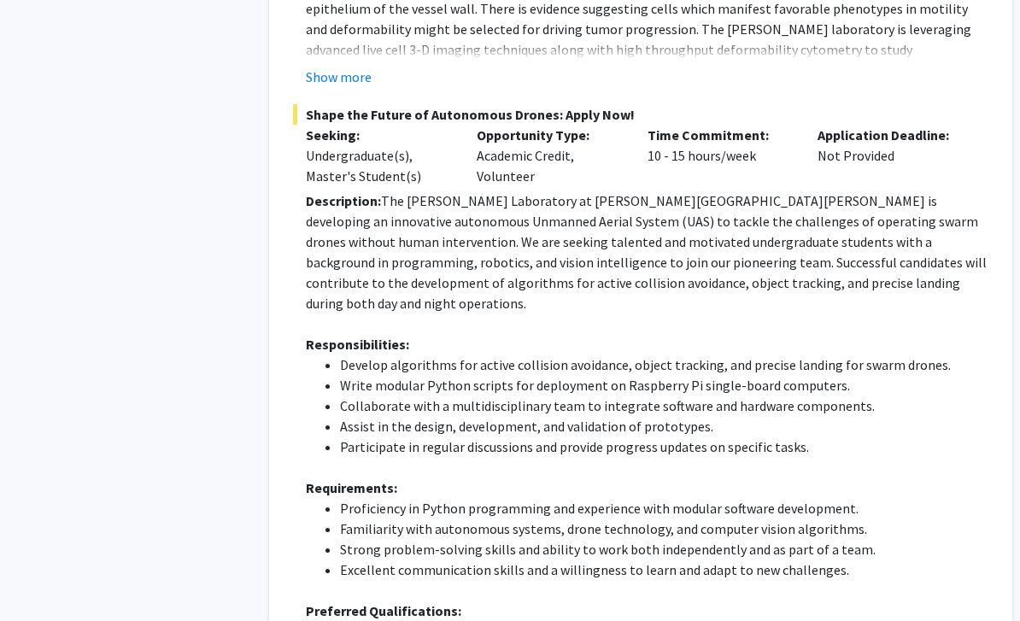
scroll to position [8013, 0]
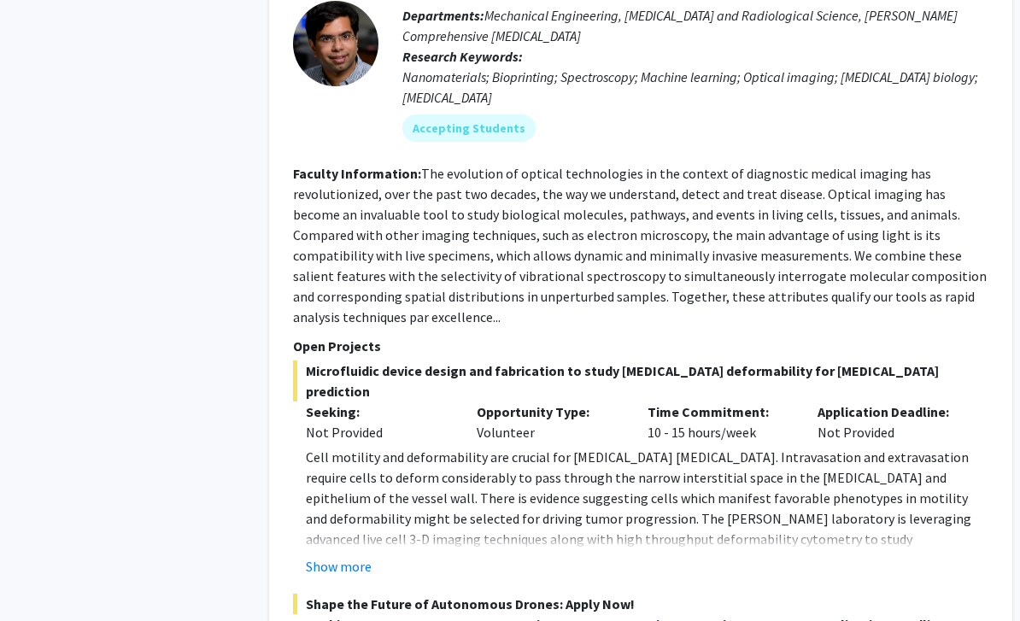
click at [346, 557] on button "Show more" at bounding box center [339, 567] width 66 height 20
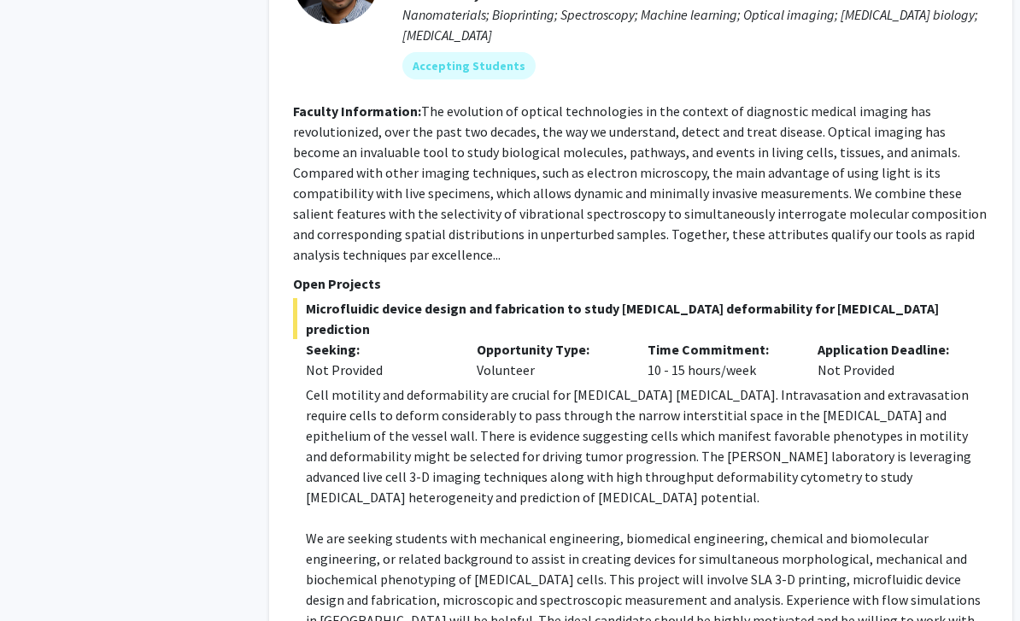
scroll to position [7585, 0]
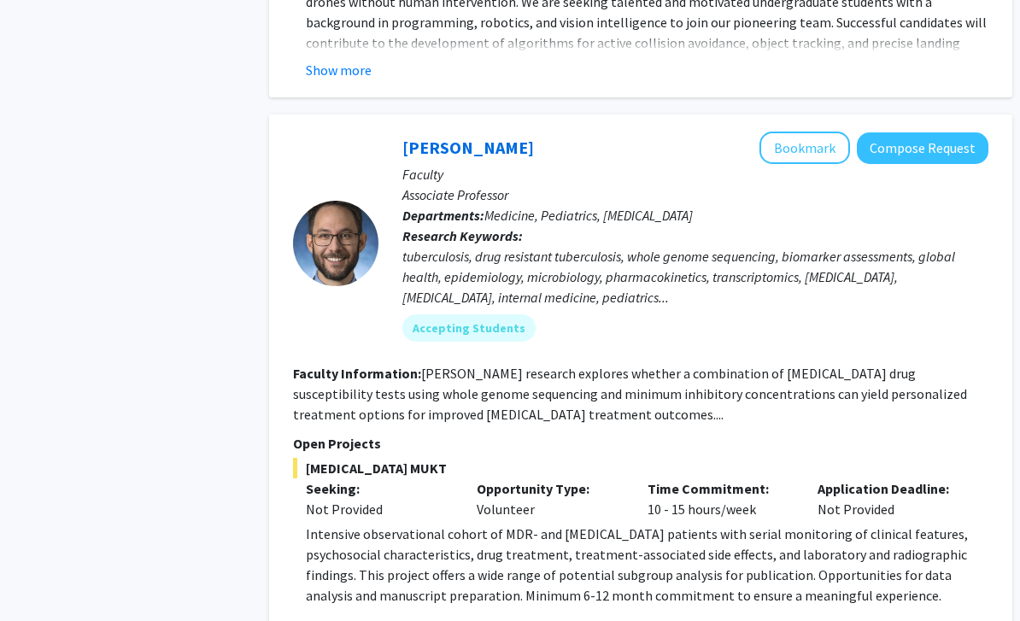
scroll to position [8251, 0]
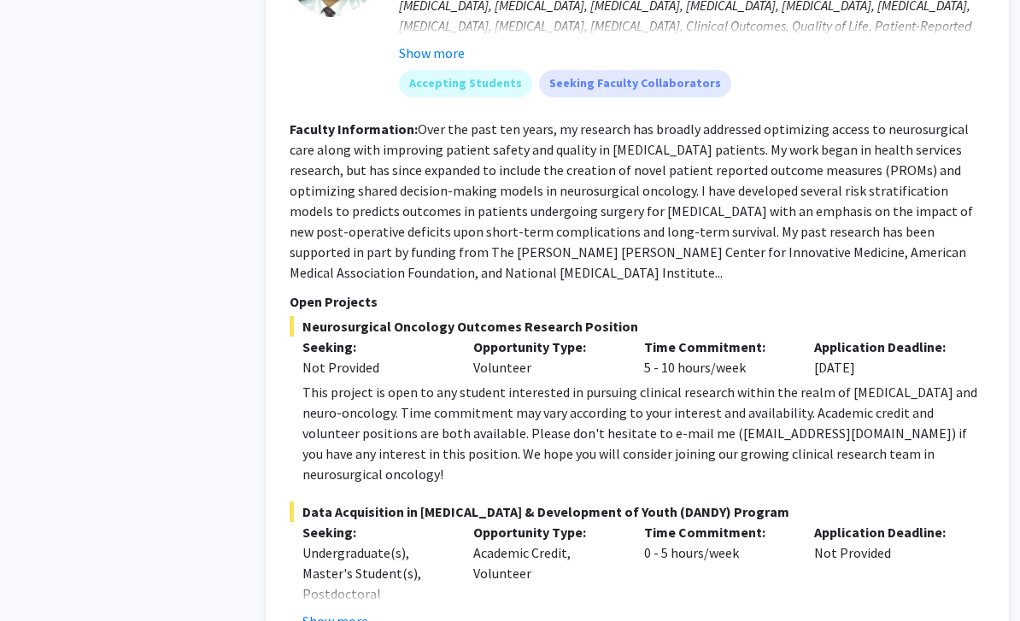
scroll to position [9595, 3]
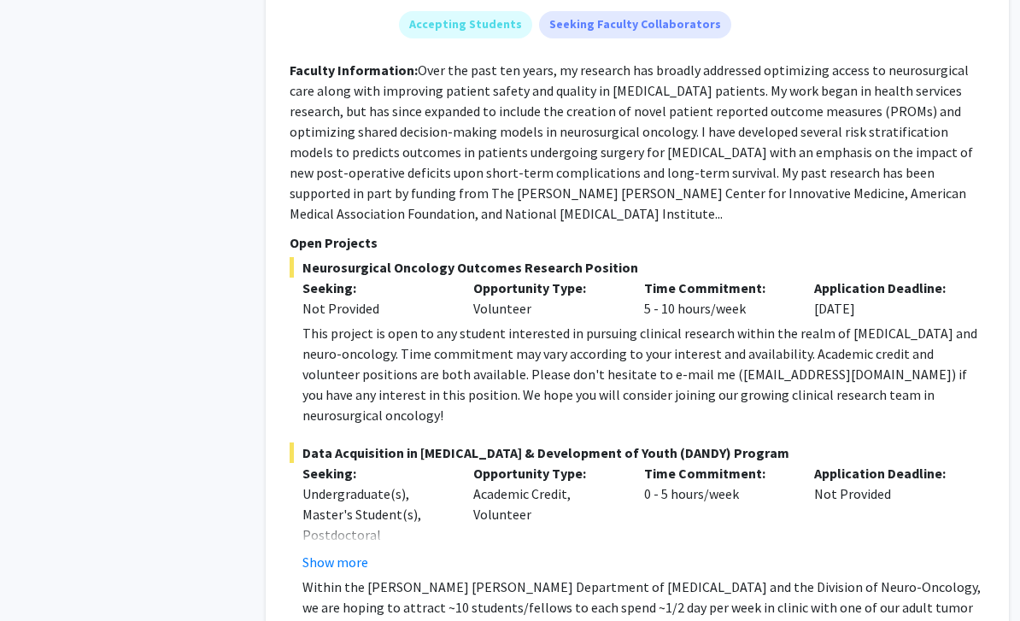
scroll to position [9651, 3]
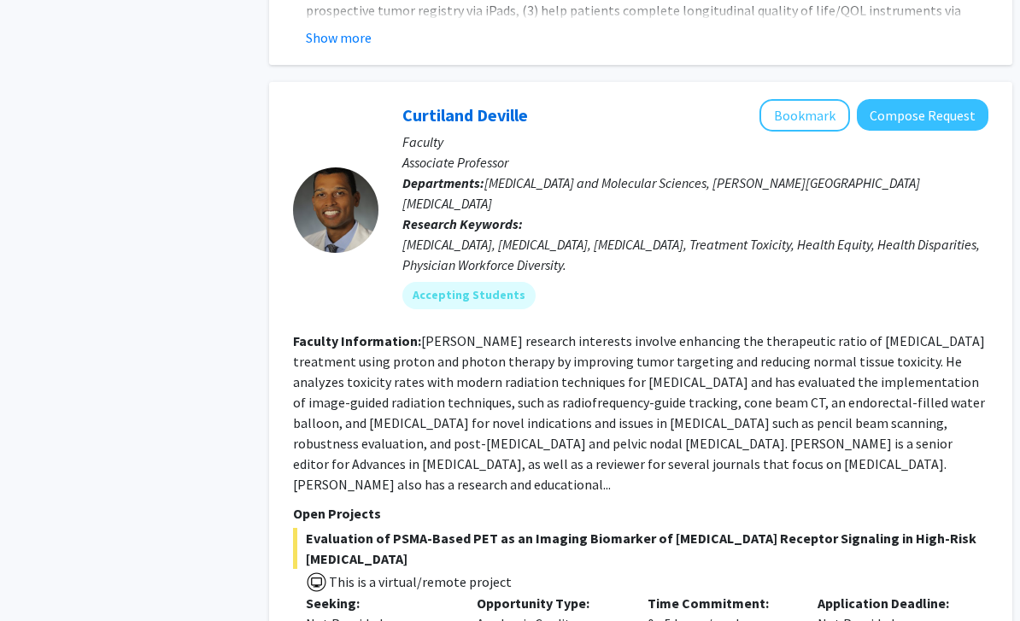
scroll to position [10340, 0]
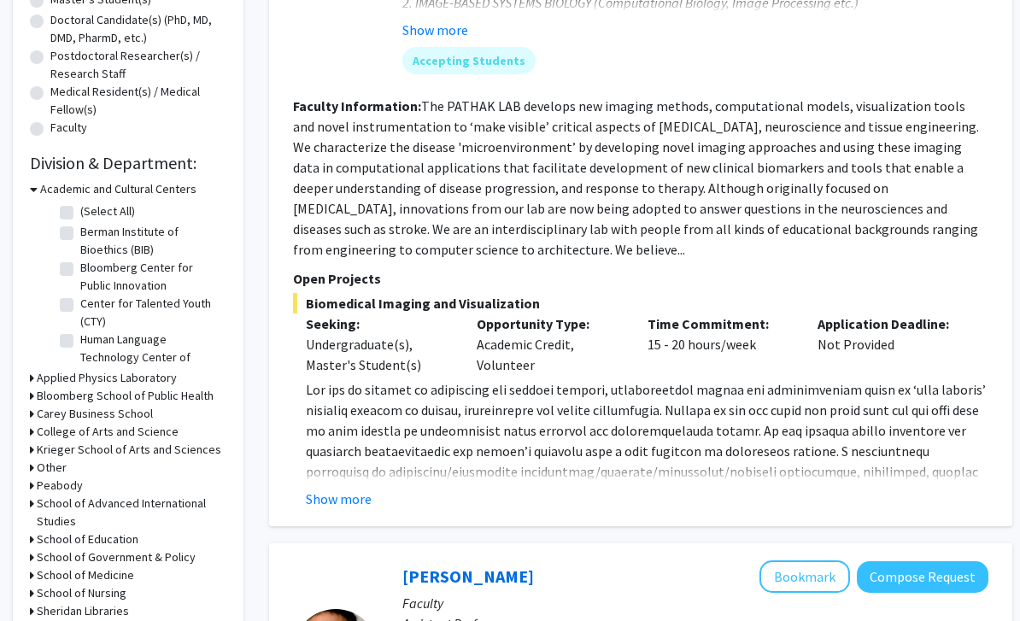
scroll to position [404, 0]
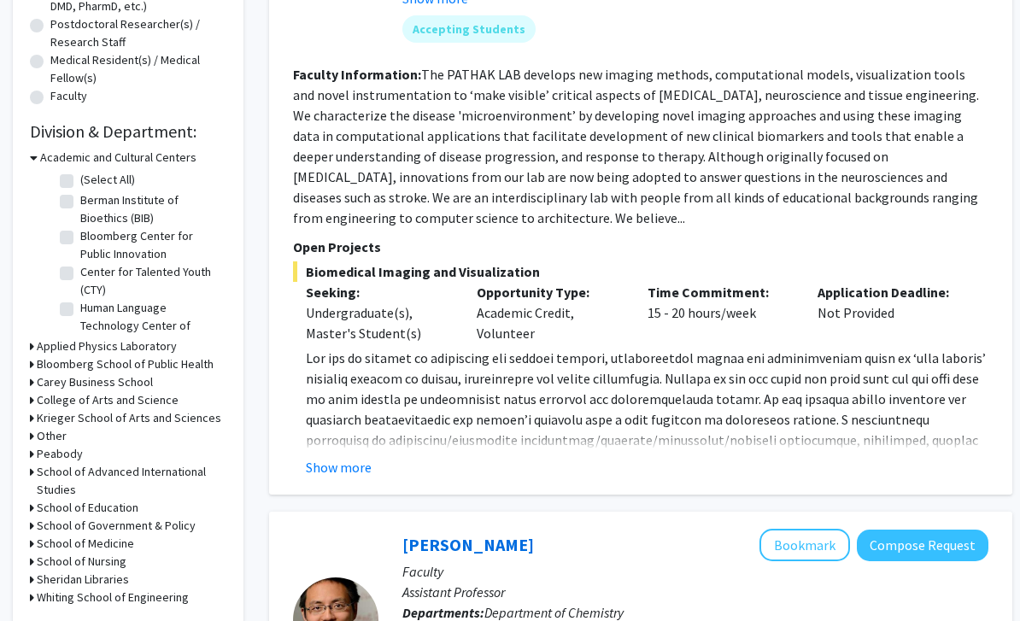
click at [343, 473] on button "Show more" at bounding box center [339, 468] width 66 height 20
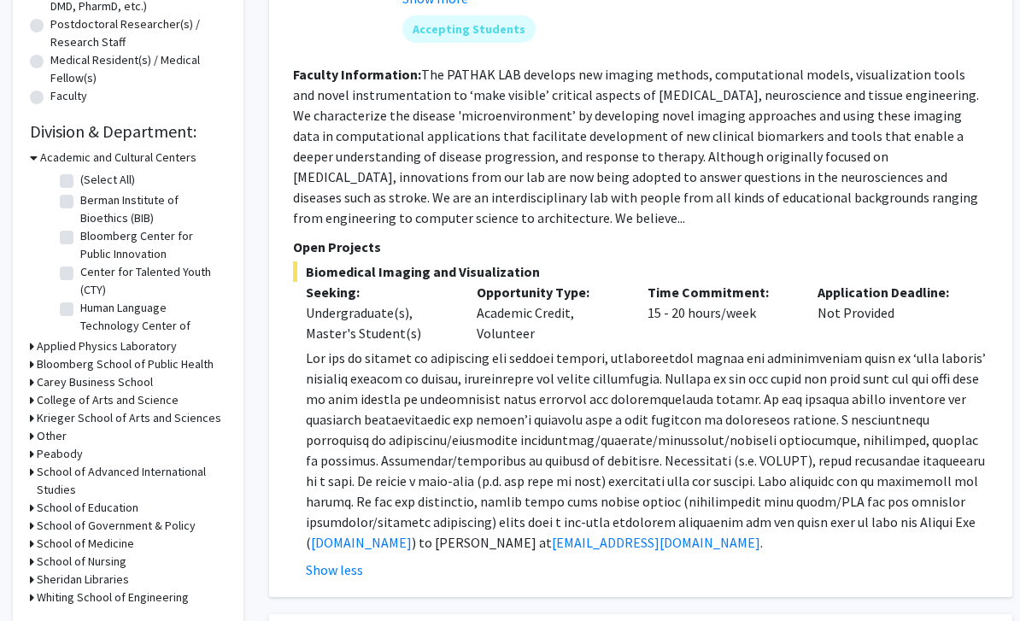
click at [321, 577] on button "Show less" at bounding box center [334, 569] width 57 height 20
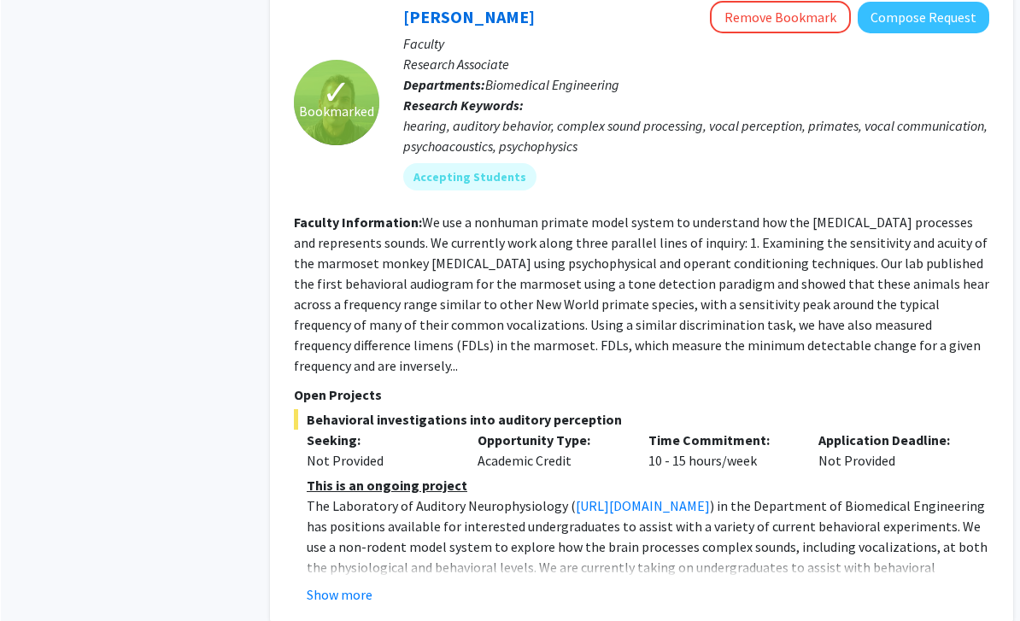
scroll to position [3504, 0]
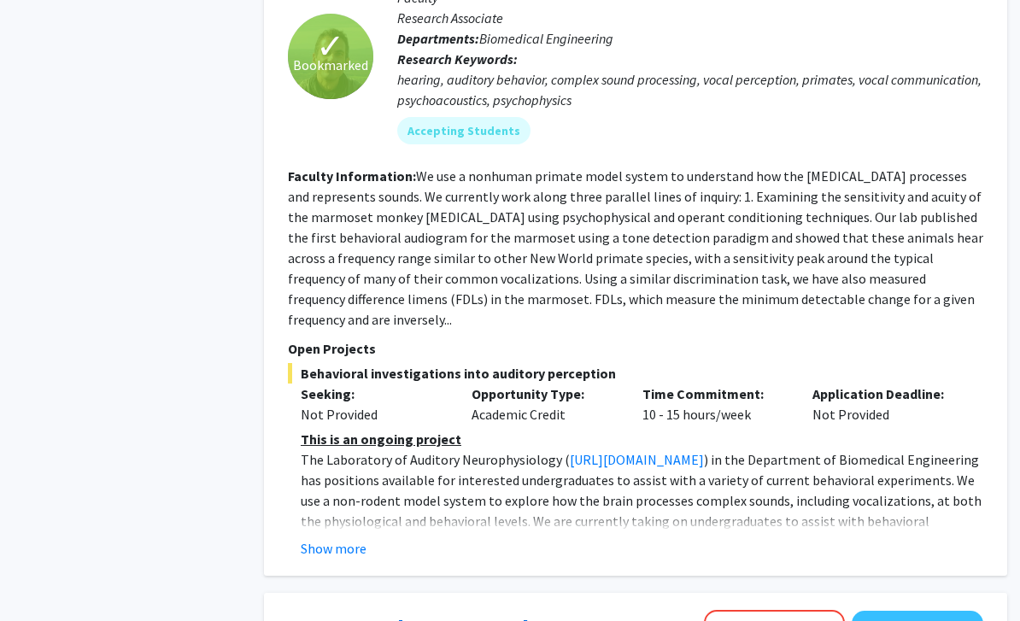
click at [342, 539] on button "Show more" at bounding box center [334, 549] width 66 height 20
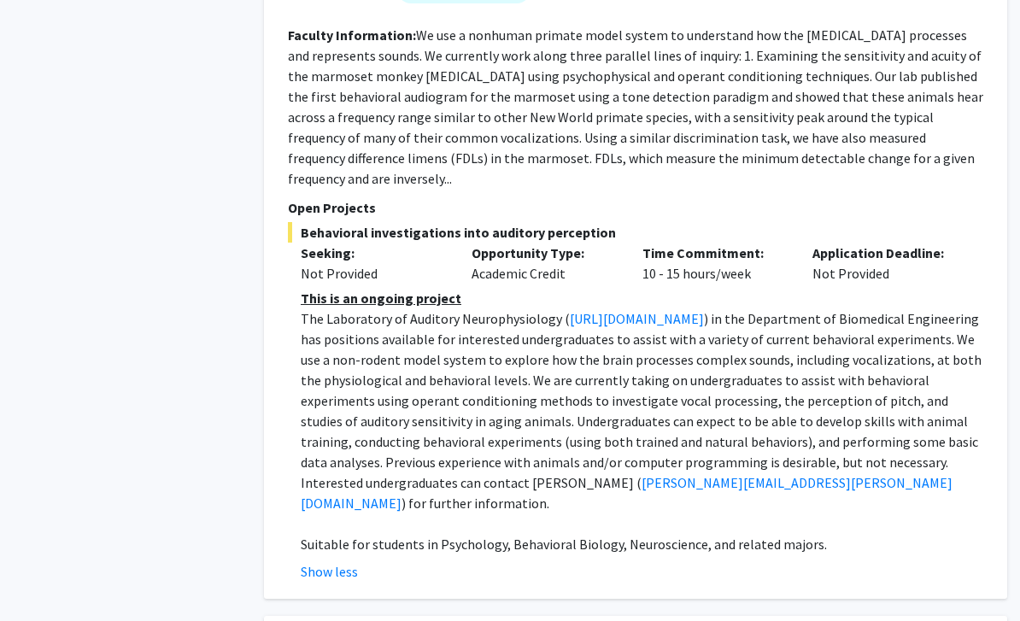
scroll to position [3705, 5]
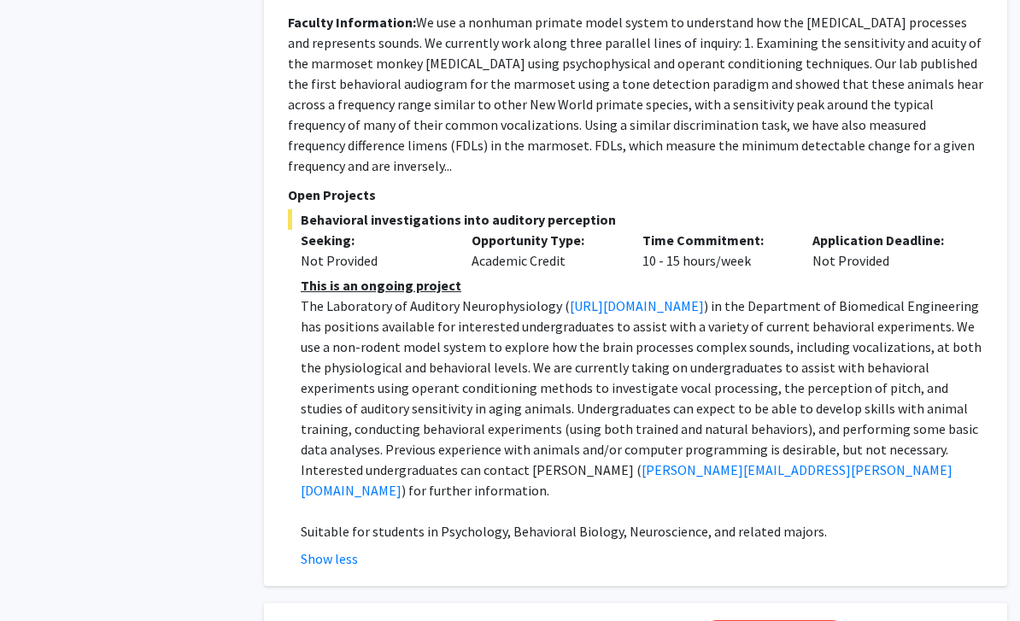
click at [324, 549] on button "Show less" at bounding box center [329, 559] width 57 height 20
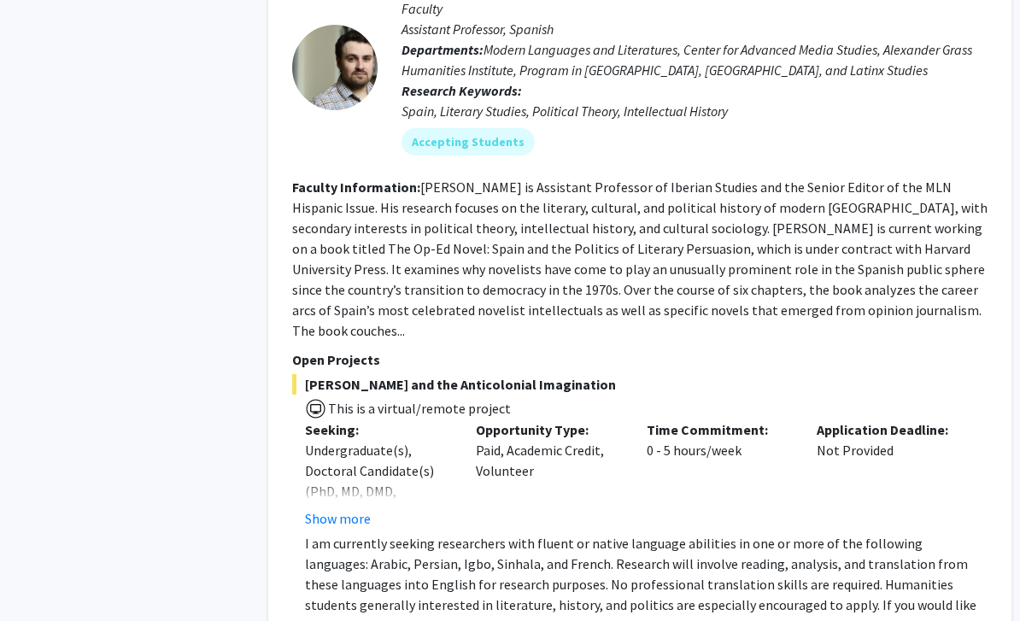
scroll to position [6243, 0]
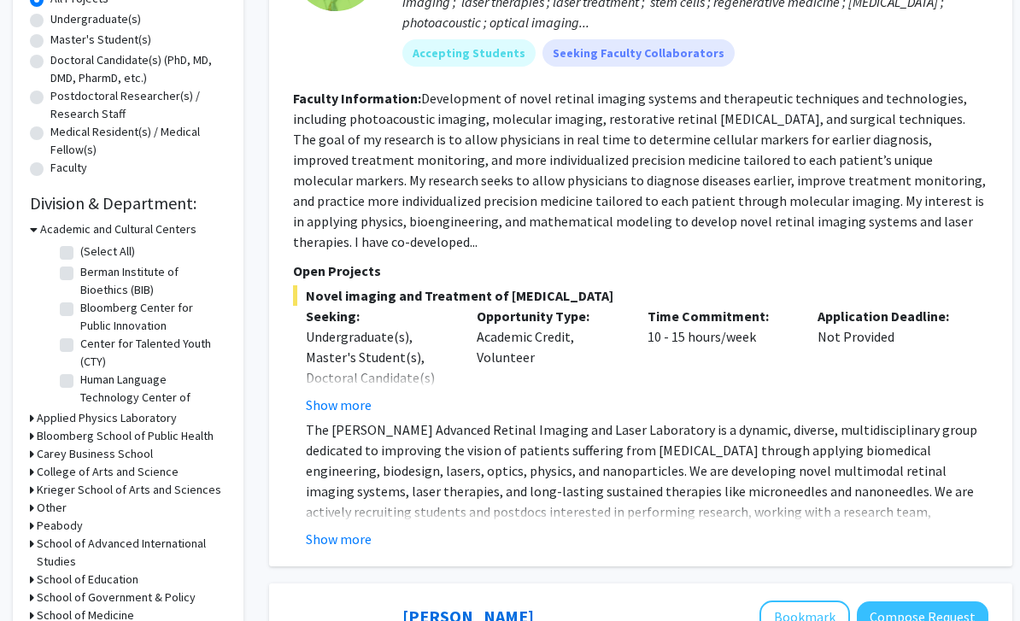
scroll to position [344, 0]
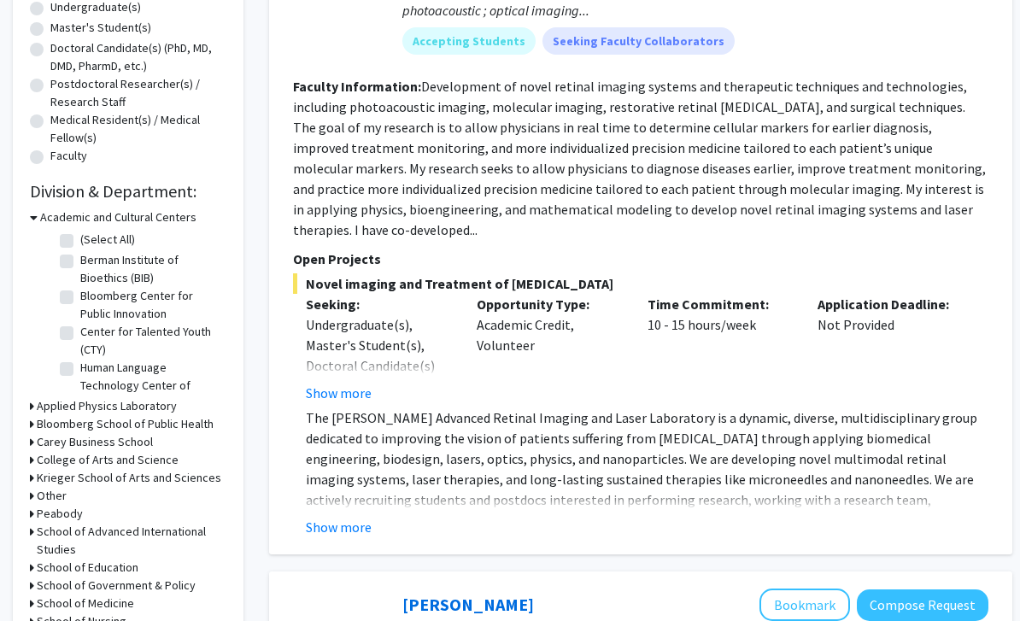
click at [311, 518] on button "Show more" at bounding box center [339, 528] width 66 height 20
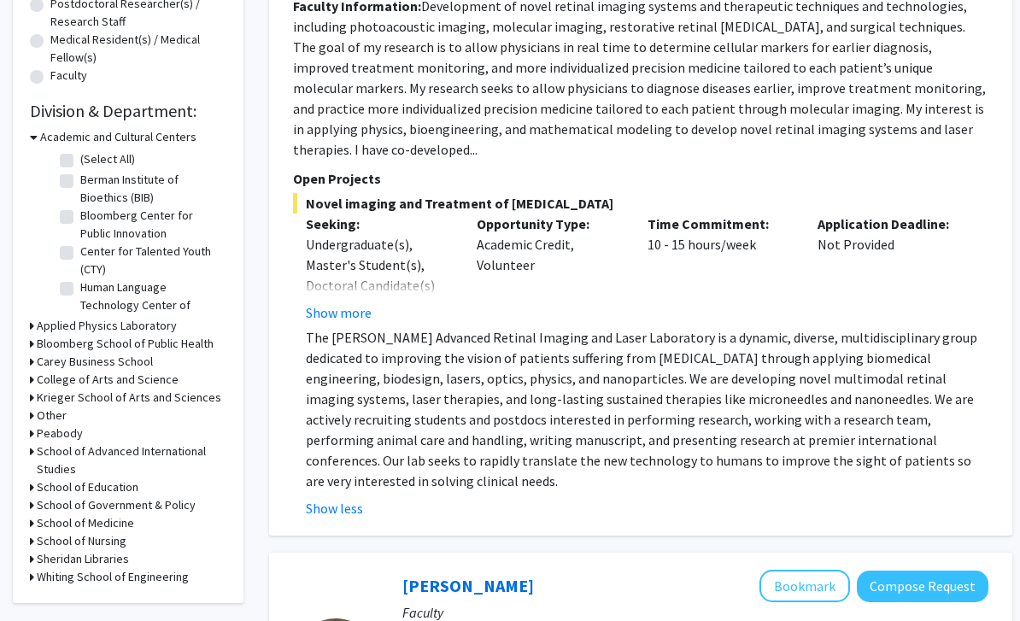
scroll to position [424, 0]
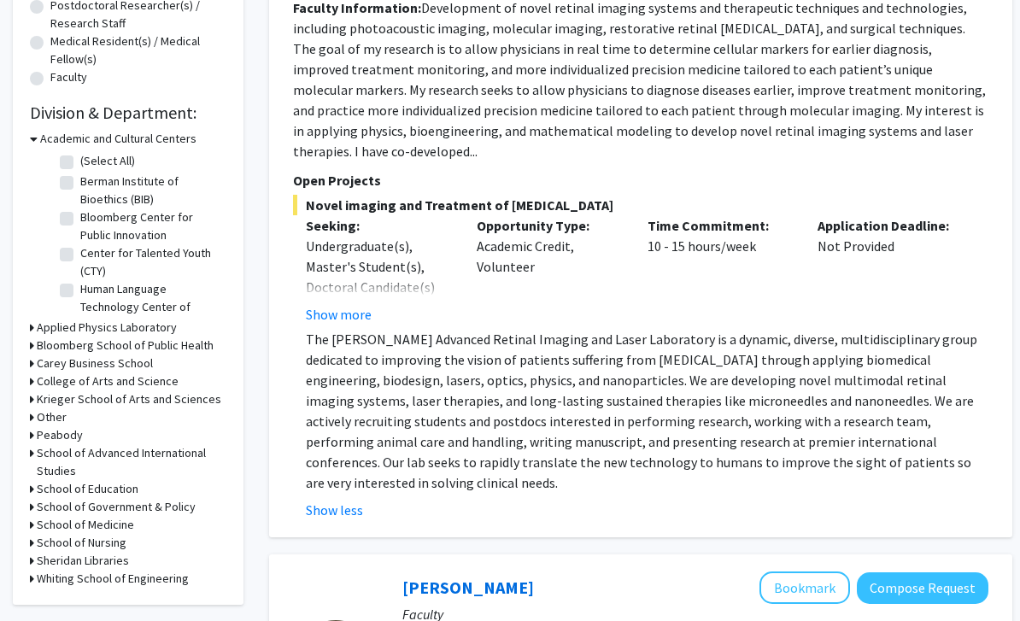
click at [338, 500] on button "Show less" at bounding box center [334, 510] width 57 height 20
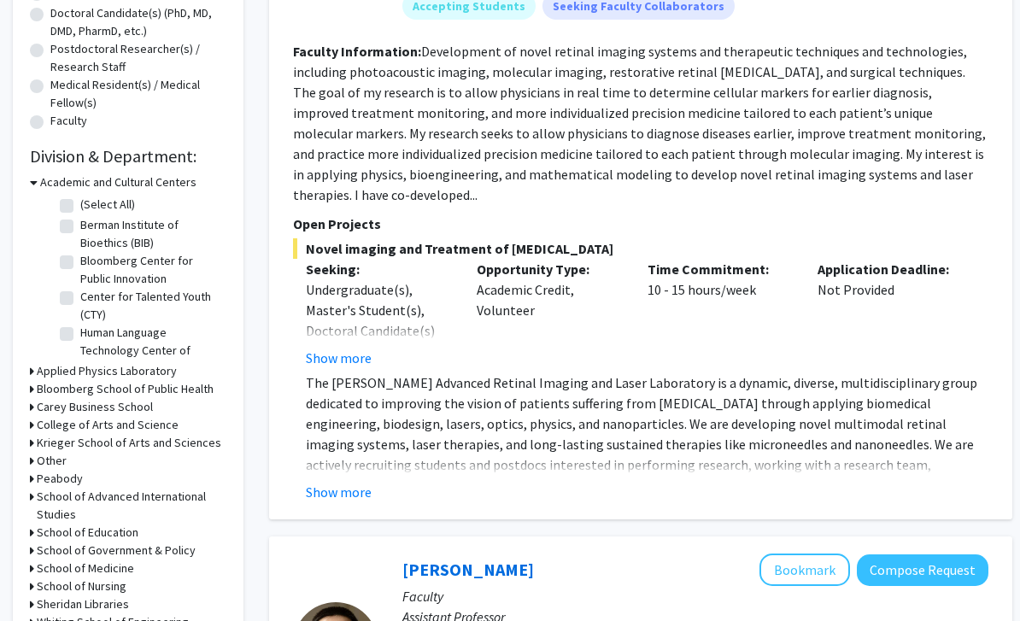
scroll to position [409, 0]
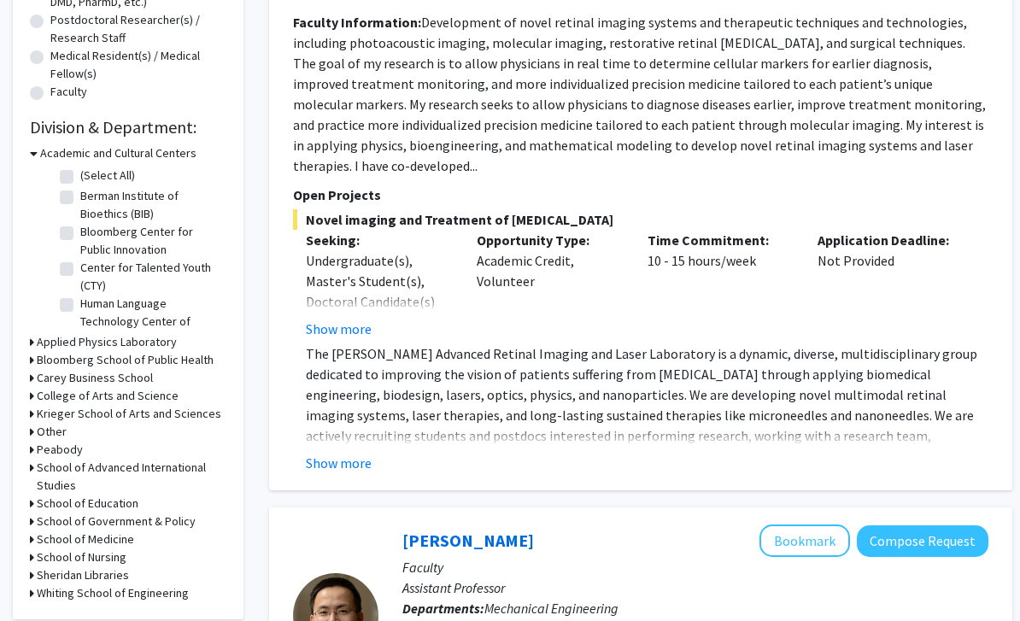
click at [349, 453] on button "Show more" at bounding box center [339, 463] width 66 height 20
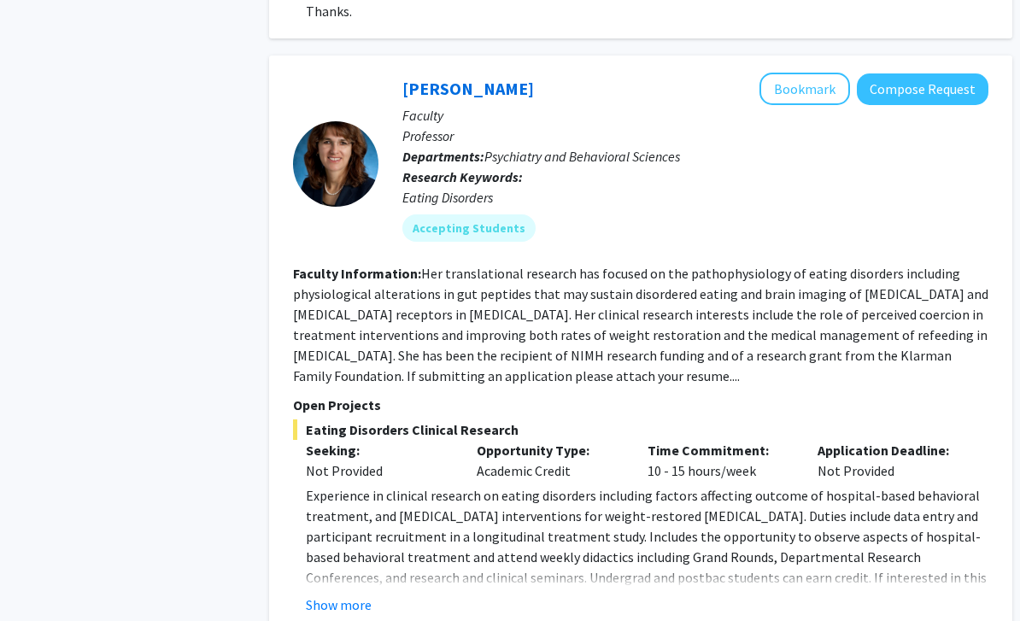
scroll to position [1528, 0]
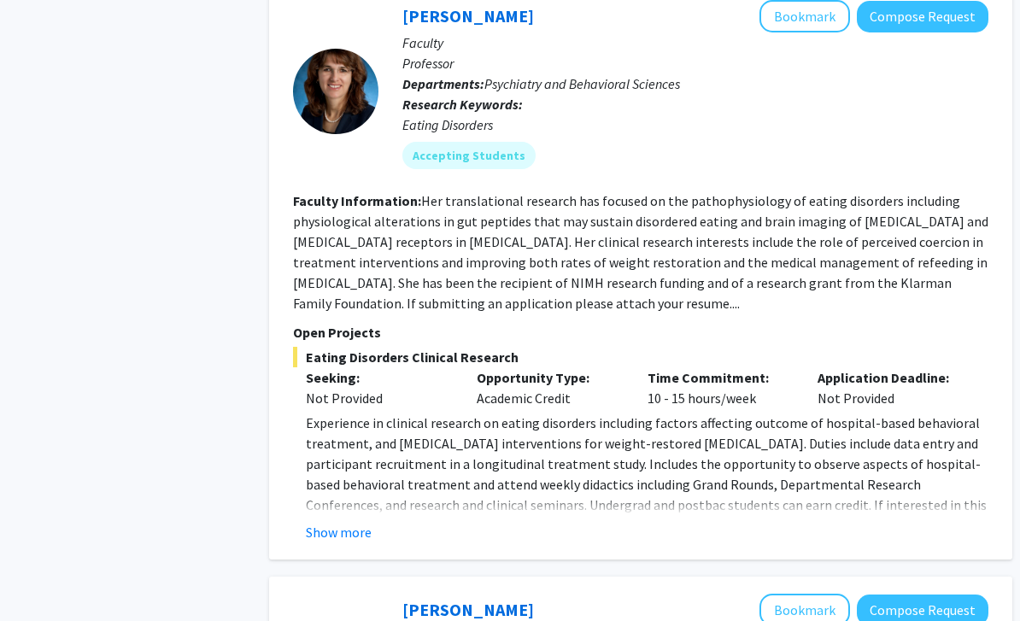
click at [325, 523] on button "Show more" at bounding box center [339, 533] width 66 height 20
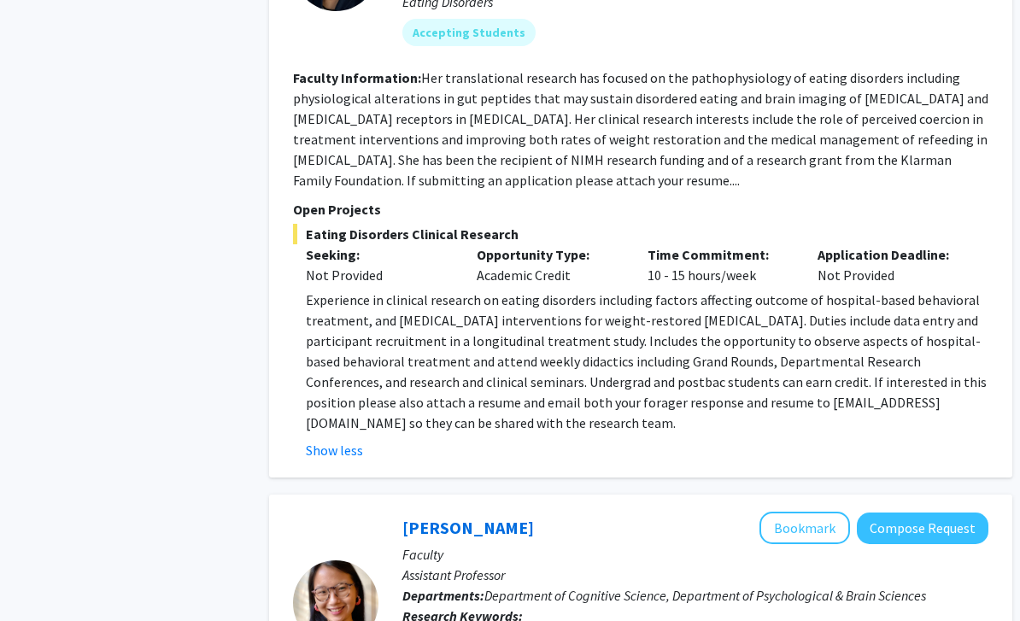
scroll to position [1724, 0]
click at [333, 441] on button "Show less" at bounding box center [334, 451] width 57 height 20
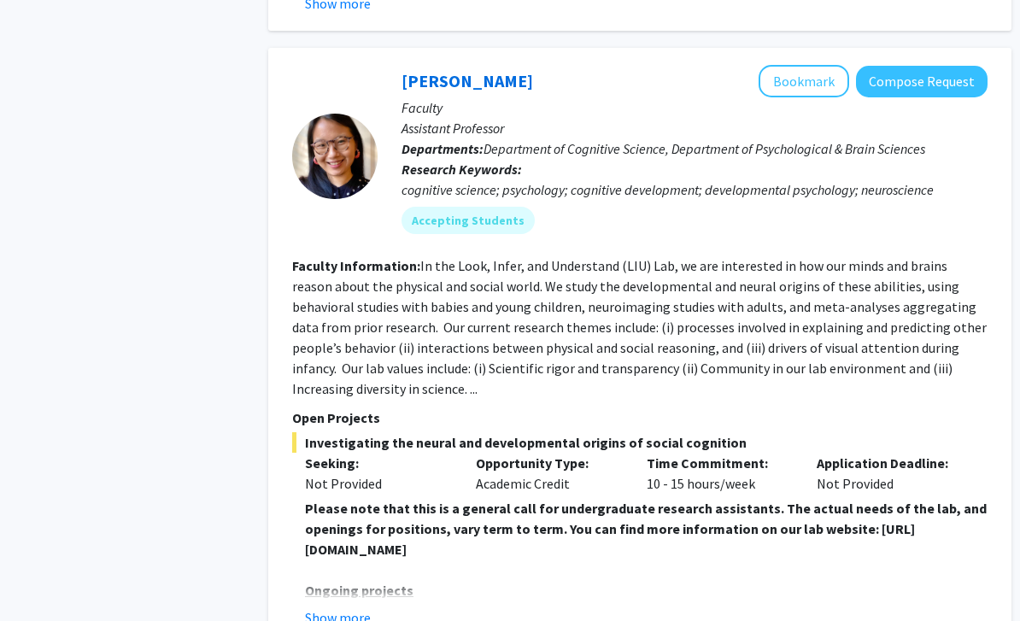
scroll to position [2131, 0]
click at [334, 596] on div "Shari Liu Bookmark Compose Request Faculty Assistant Professor Departments: Dep…" at bounding box center [640, 346] width 743 height 597
click at [323, 607] on button "Show more" at bounding box center [339, 617] width 66 height 20
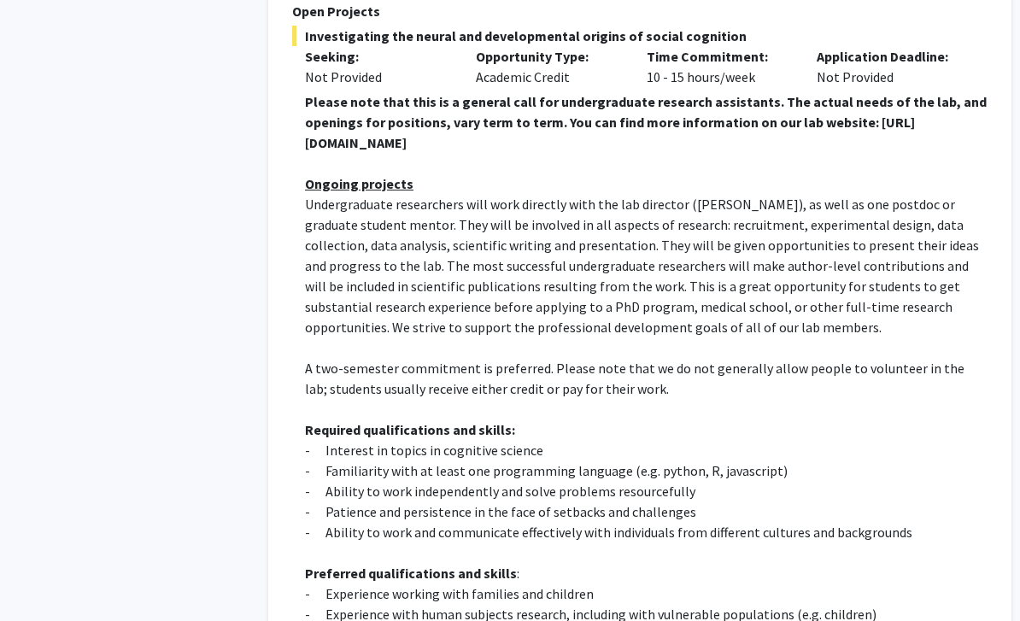
scroll to position [2521, 1]
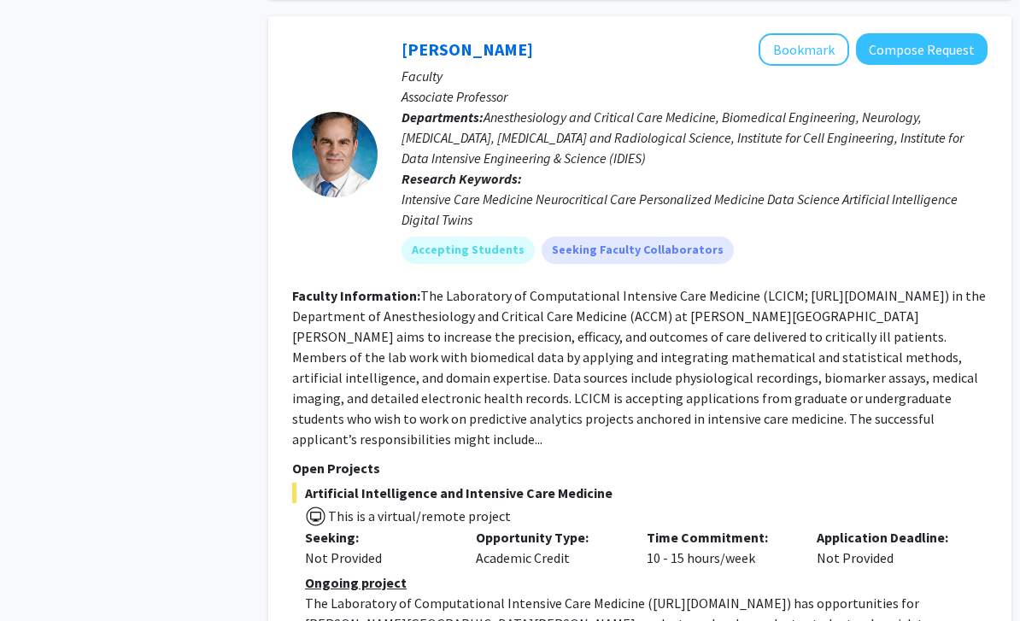
scroll to position [4036, 1]
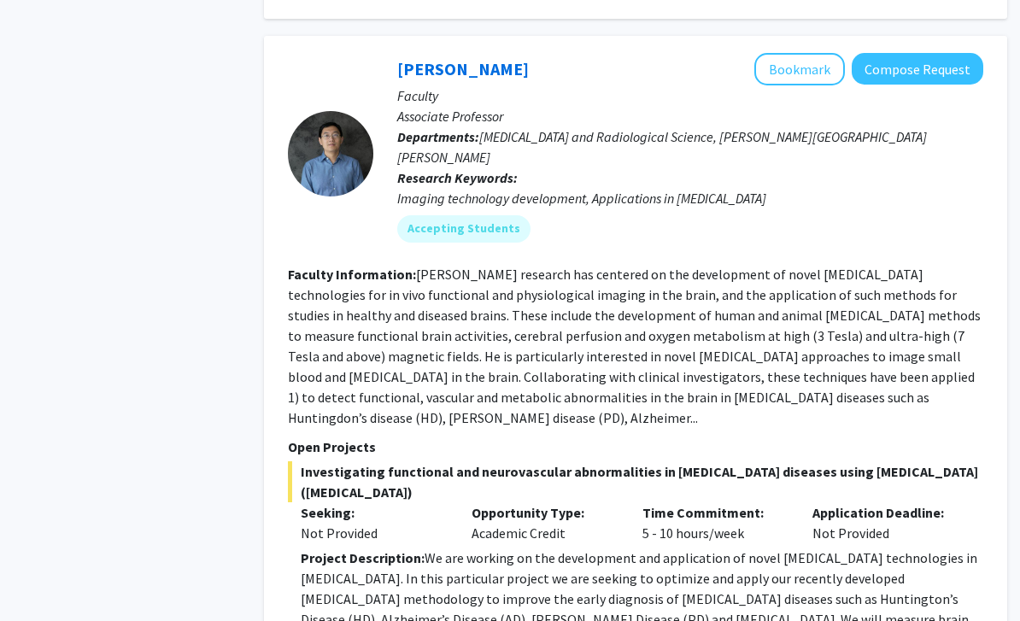
scroll to position [6700, 5]
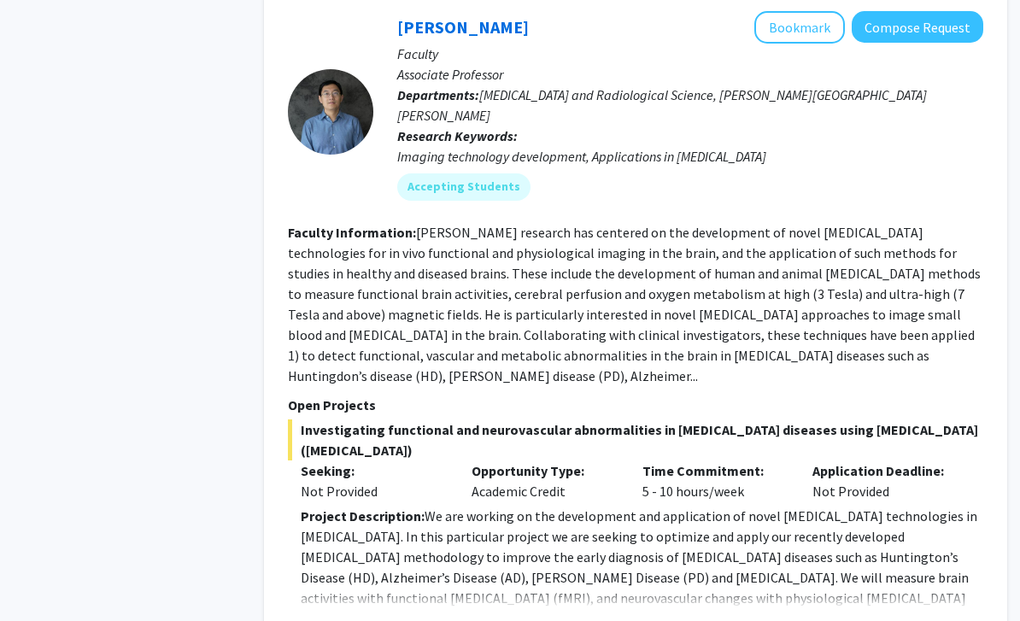
click at [317, 615] on button "Show more" at bounding box center [334, 625] width 66 height 20
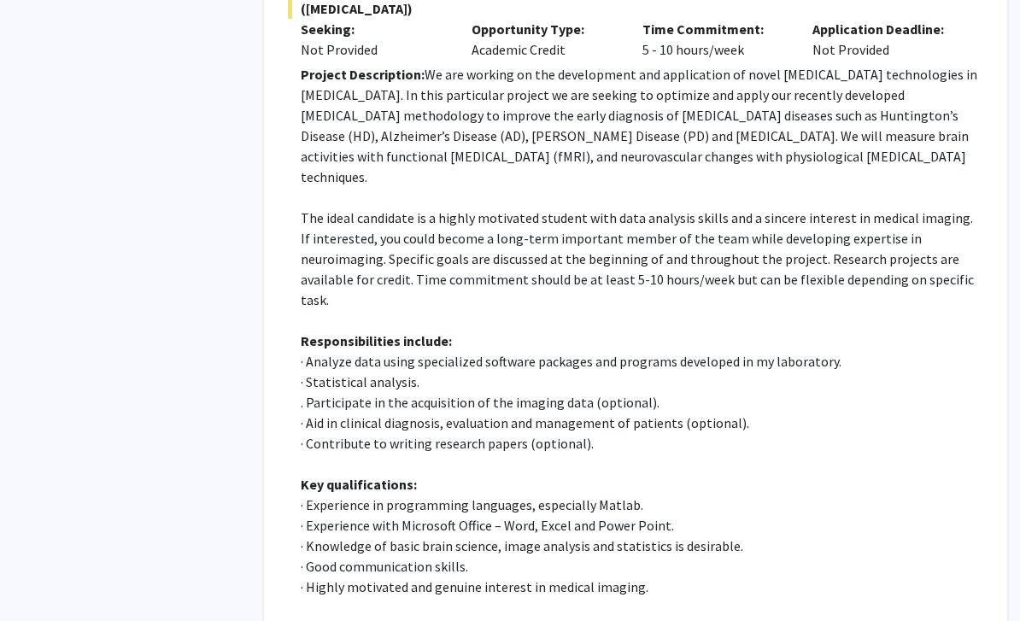
scroll to position [7172, 5]
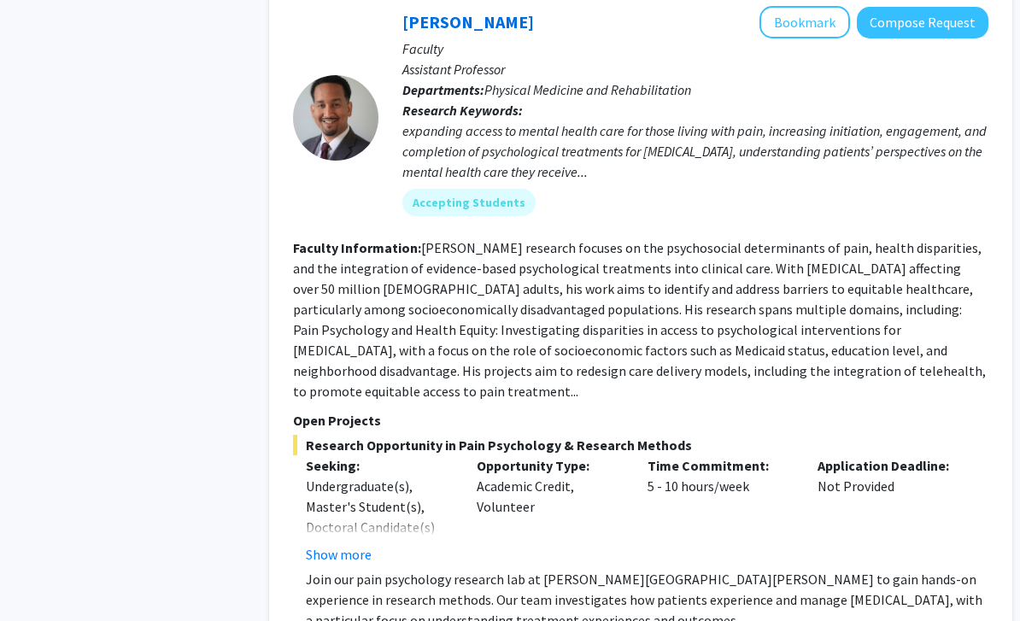
scroll to position [1423, 0]
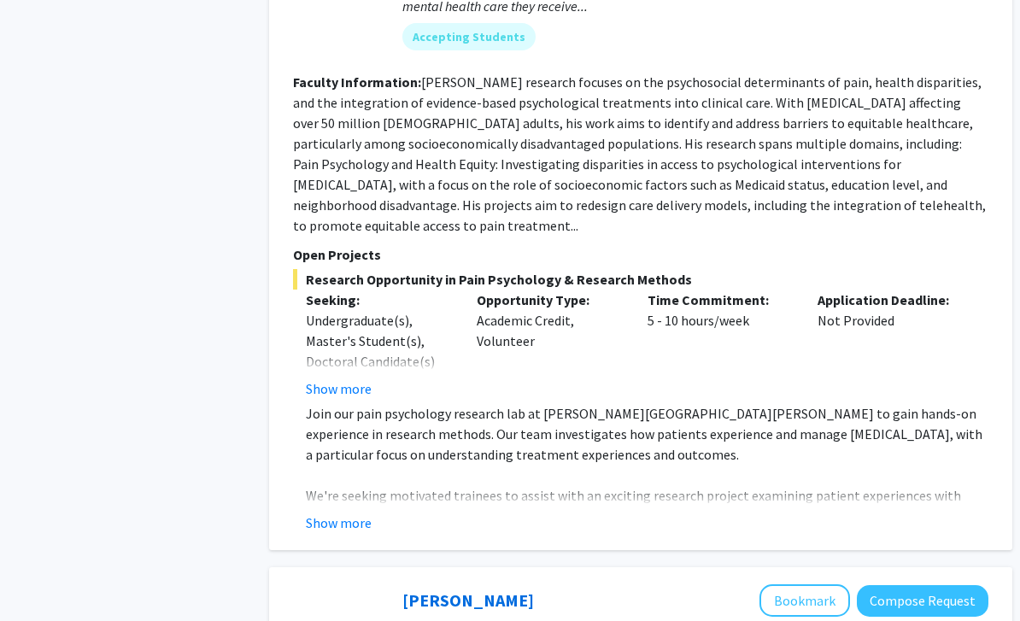
click at [365, 513] on button "Show more" at bounding box center [339, 523] width 66 height 20
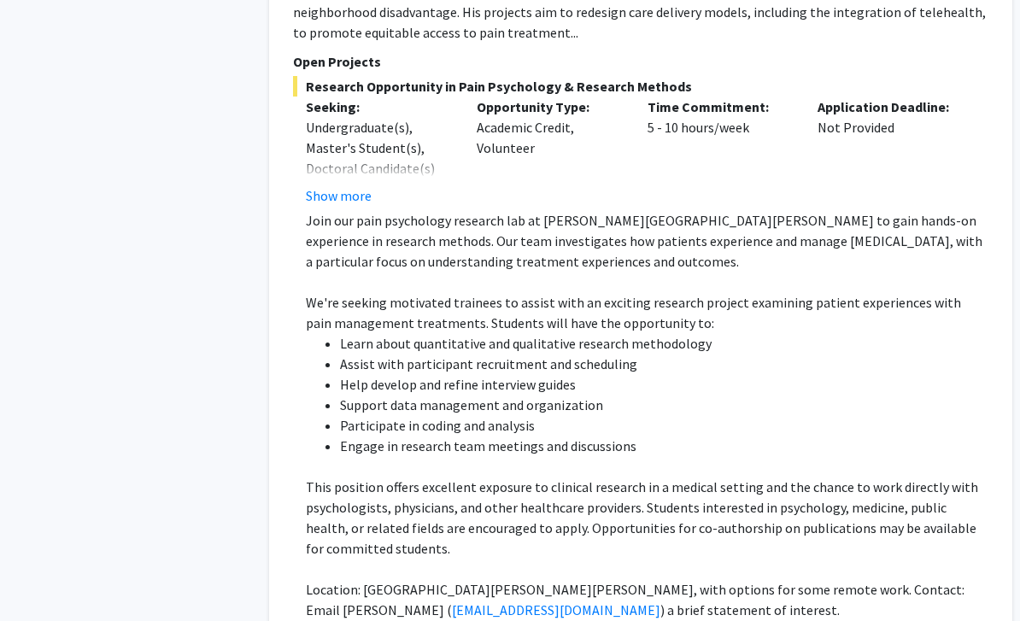
scroll to position [1793, 0]
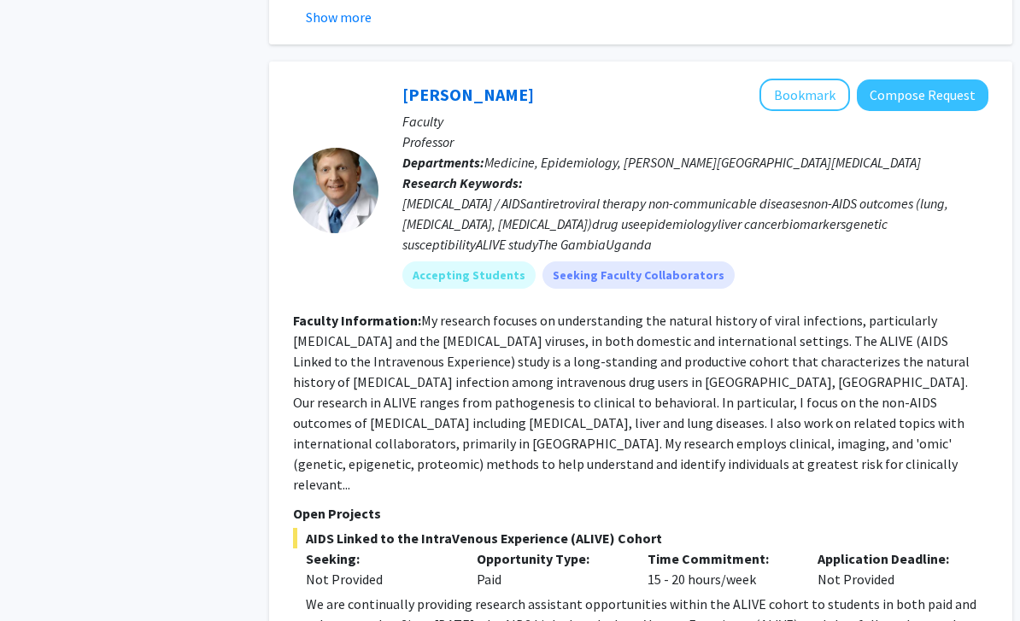
scroll to position [2114, 0]
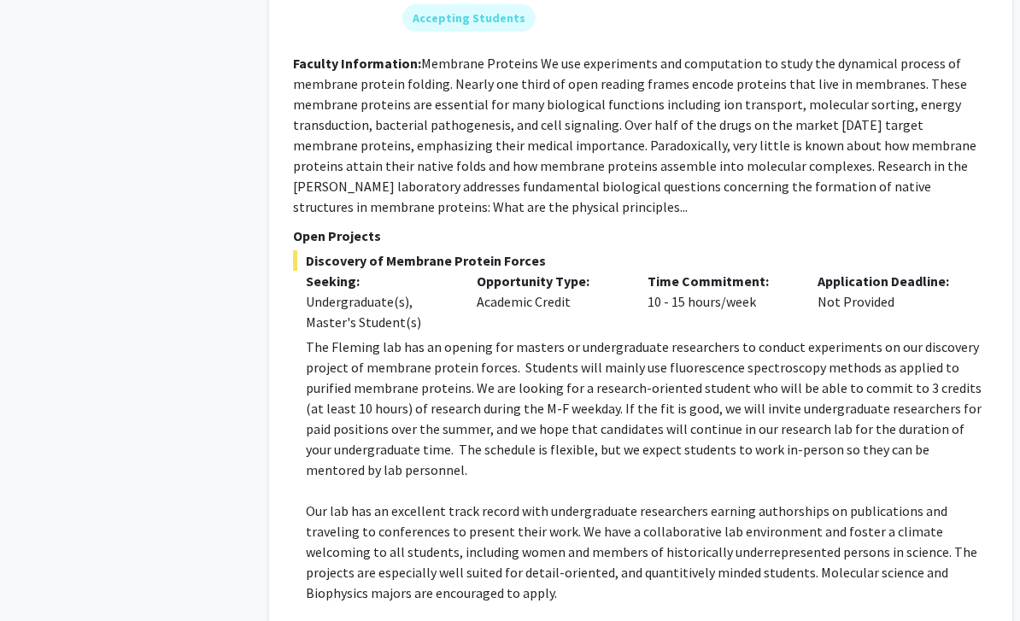
scroll to position [3055, 0]
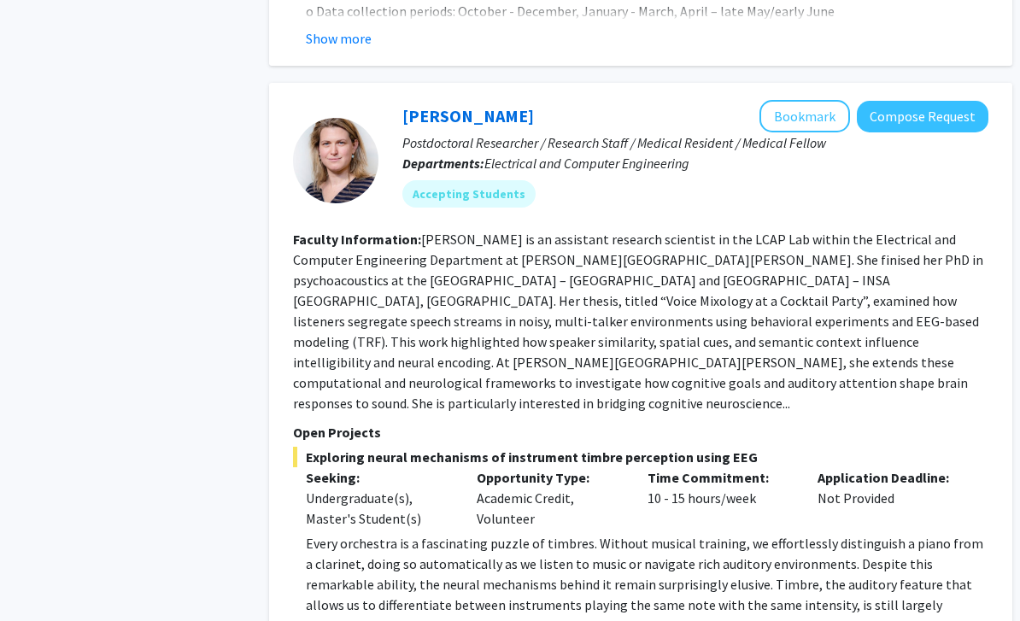
scroll to position [4184, 0]
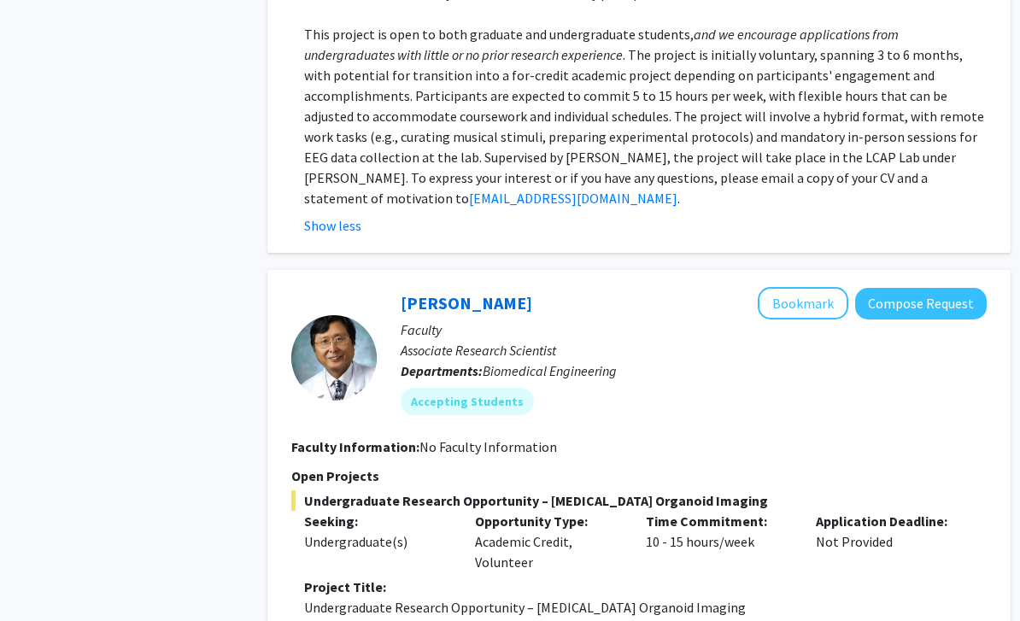
scroll to position [5156, 2]
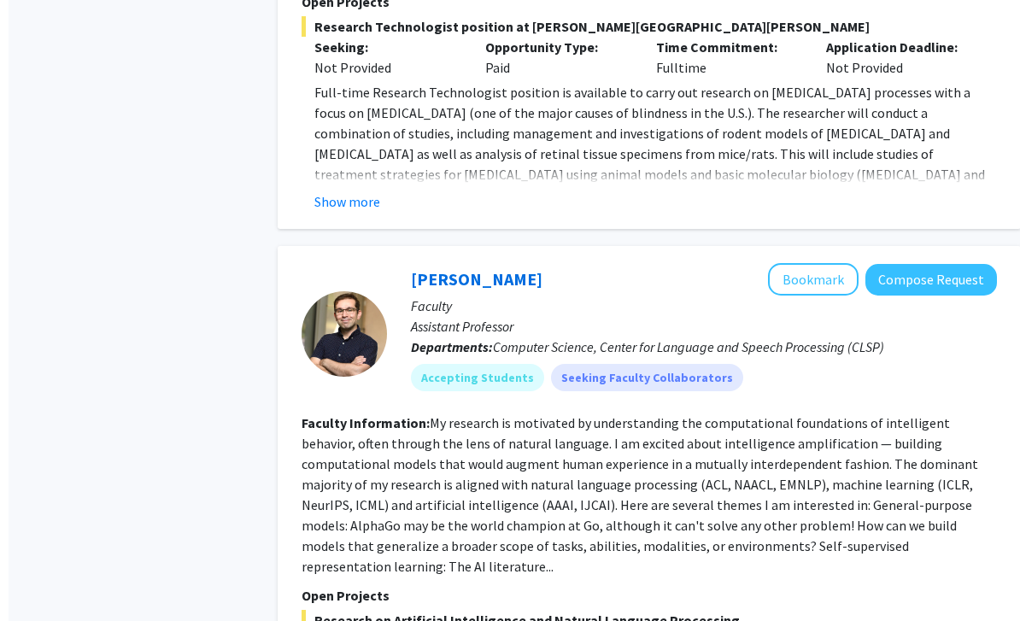
scroll to position [6907, 0]
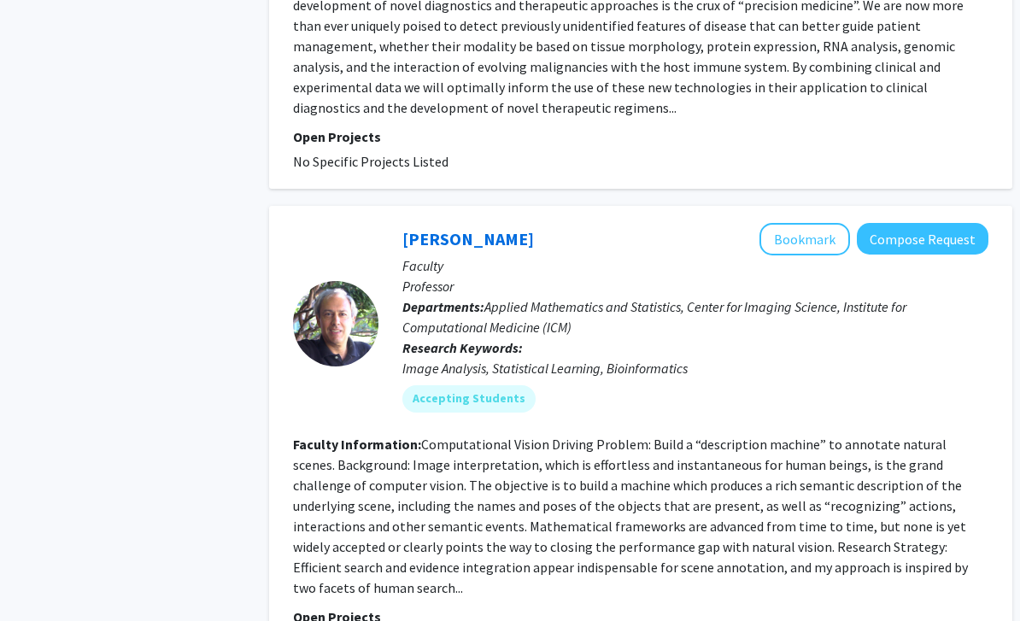
scroll to position [4720, 0]
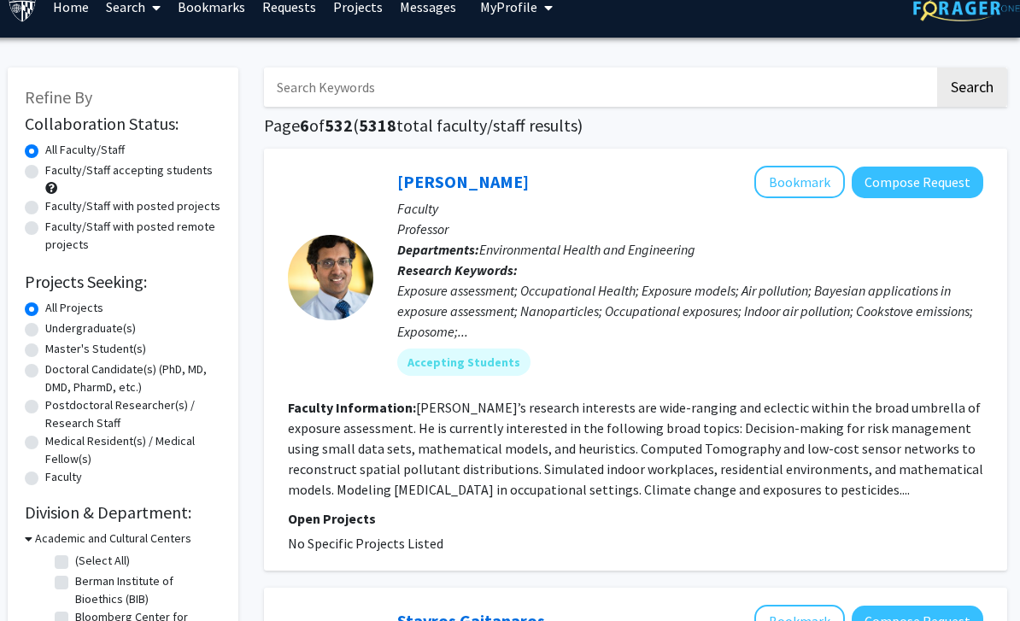
scroll to position [0, 5]
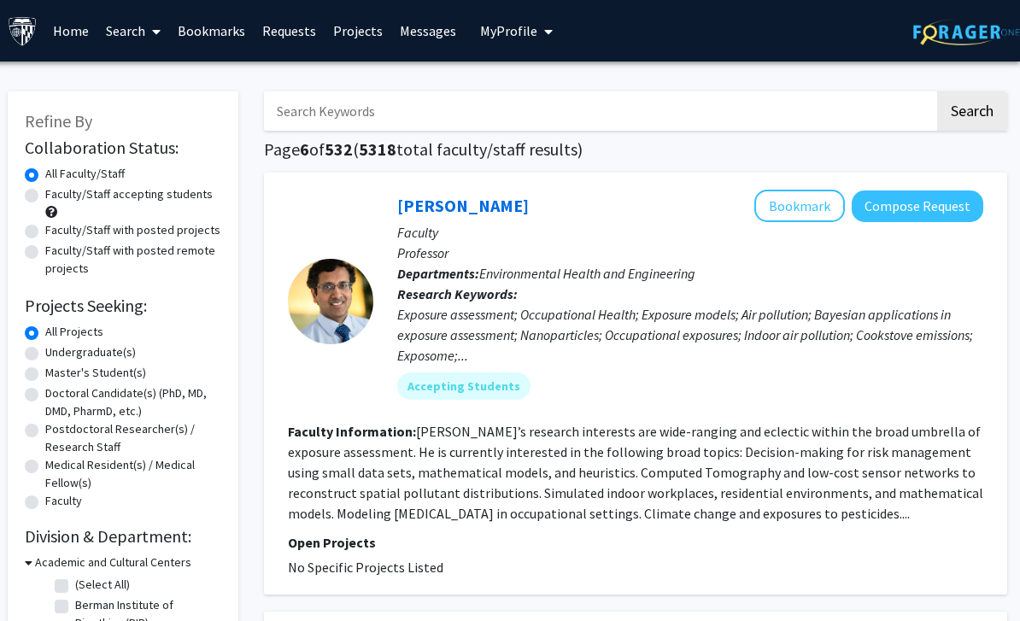
click at [200, 32] on link "Bookmarks" at bounding box center [211, 31] width 85 height 60
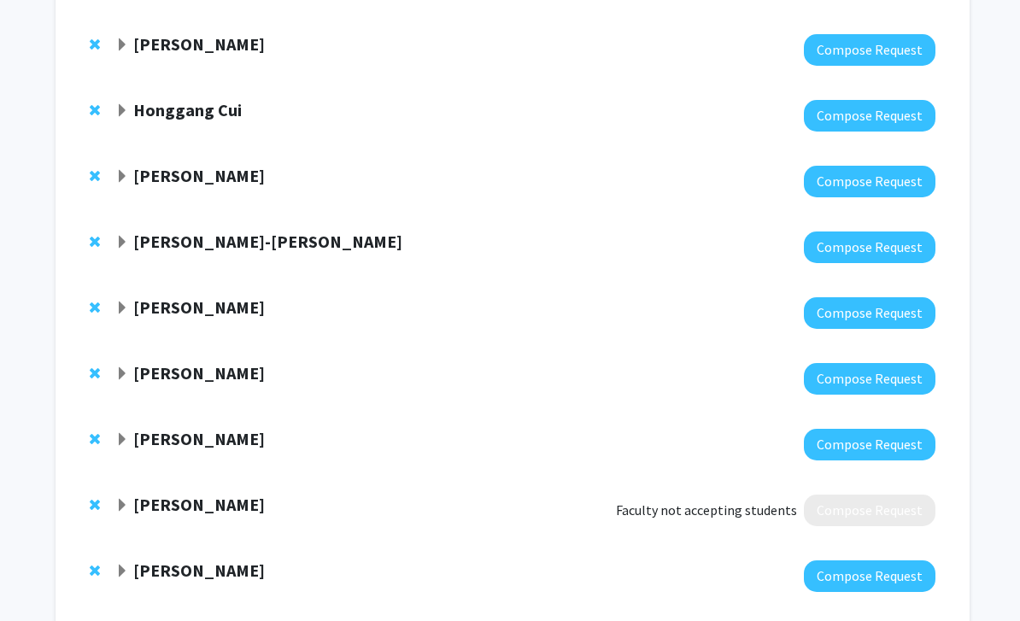
scroll to position [472, 0]
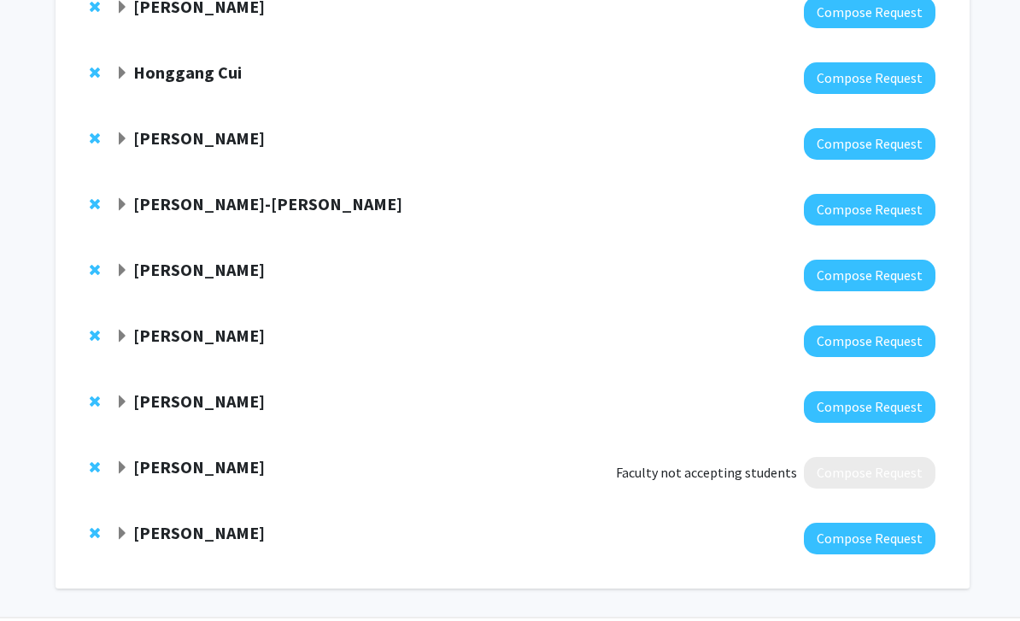
click at [115, 471] on span "Expand Swati Agarwal Bookmark" at bounding box center [122, 468] width 14 height 14
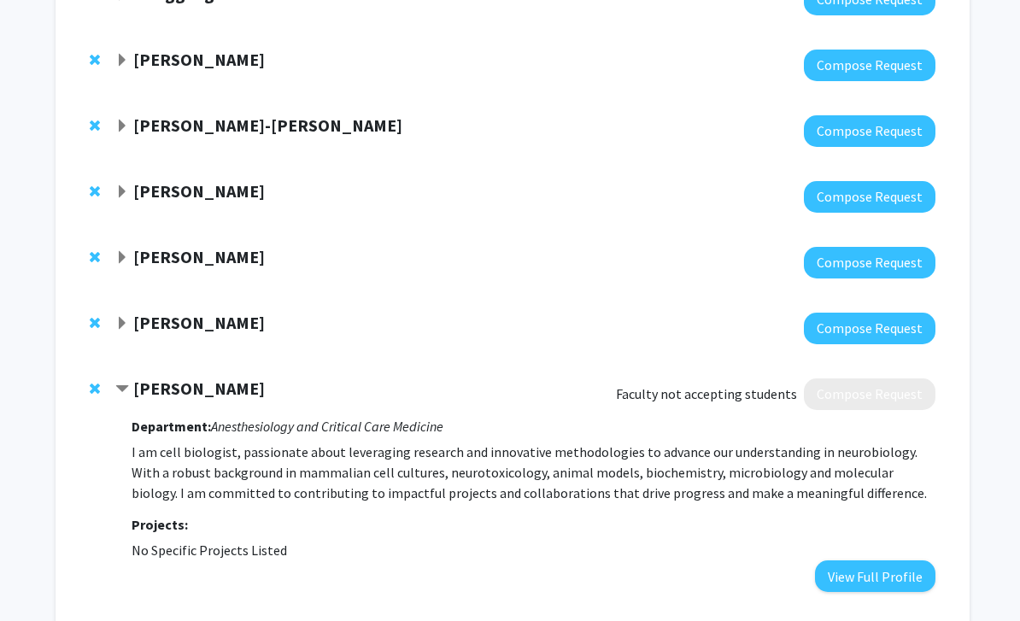
click at [135, 392] on strong "Swati Agarwal" at bounding box center [199, 388] width 132 height 21
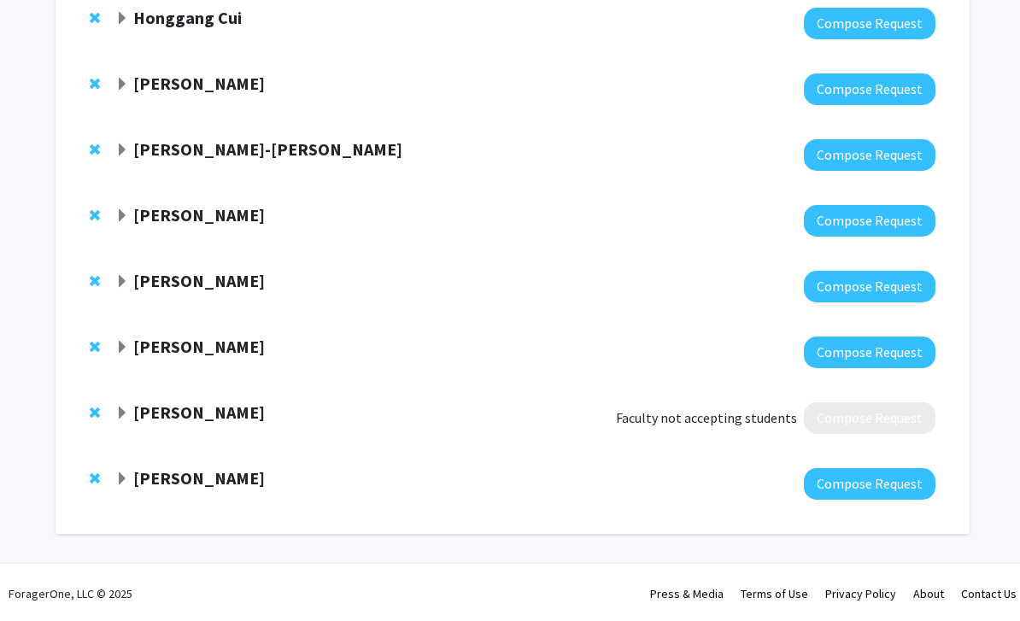
click at [95, 414] on span "Remove Swati Agarwal from bookmarks" at bounding box center [95, 413] width 10 height 14
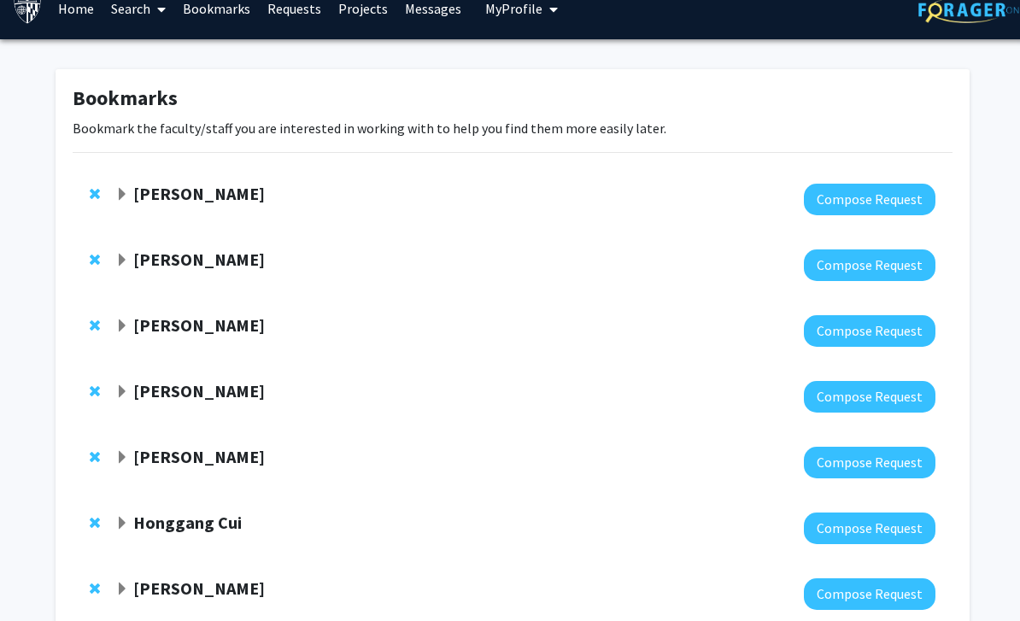
scroll to position [21, 0]
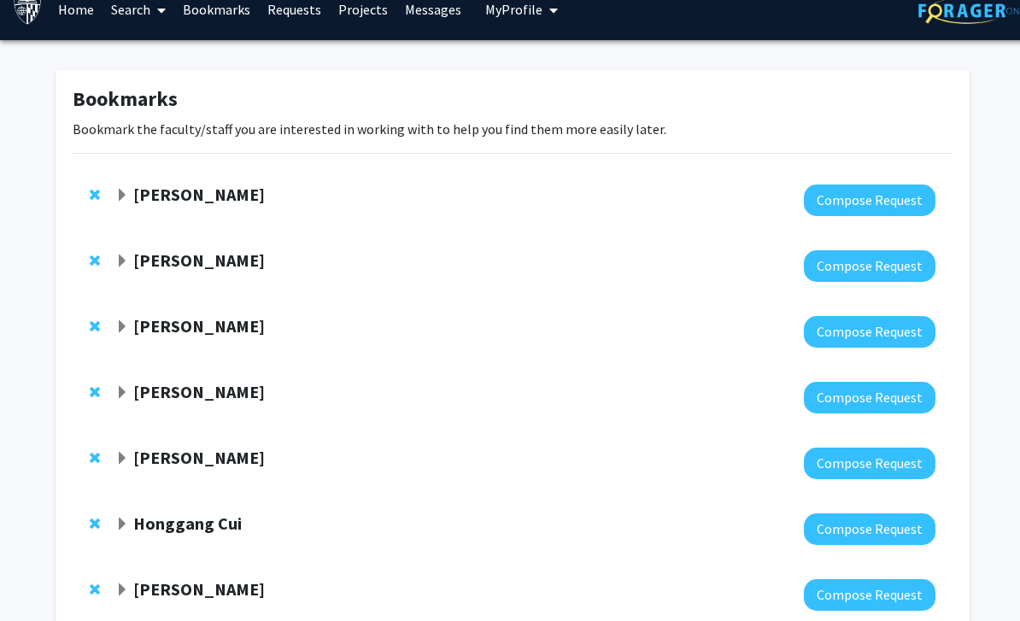
click at [161, 395] on strong "Emily Johnson" at bounding box center [199, 391] width 132 height 21
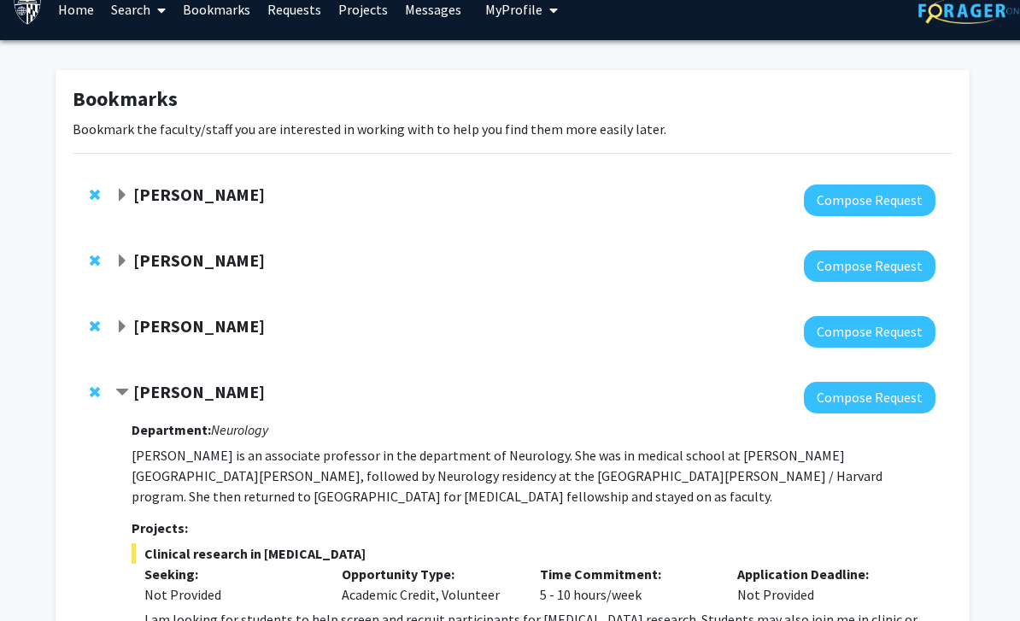
click at [164, 397] on strong "Emily Johnson" at bounding box center [199, 391] width 132 height 21
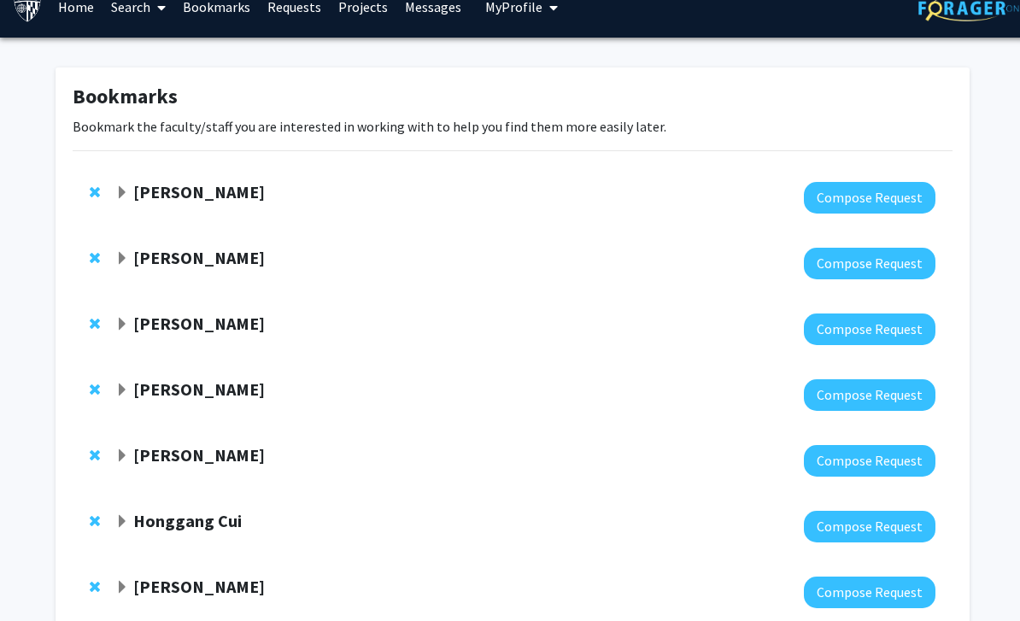
scroll to position [0, 0]
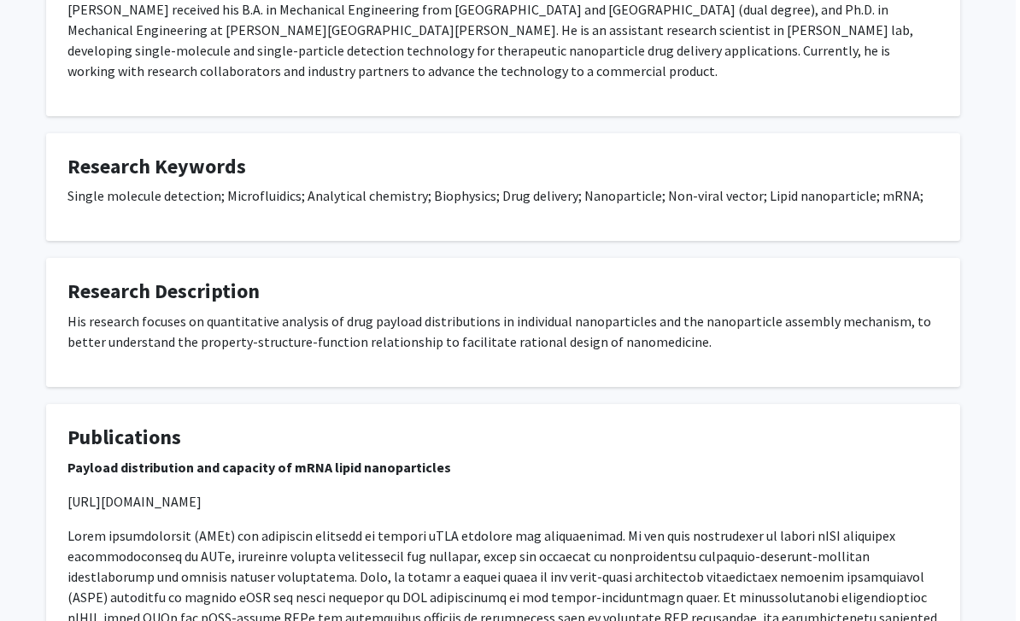
scroll to position [1084, 5]
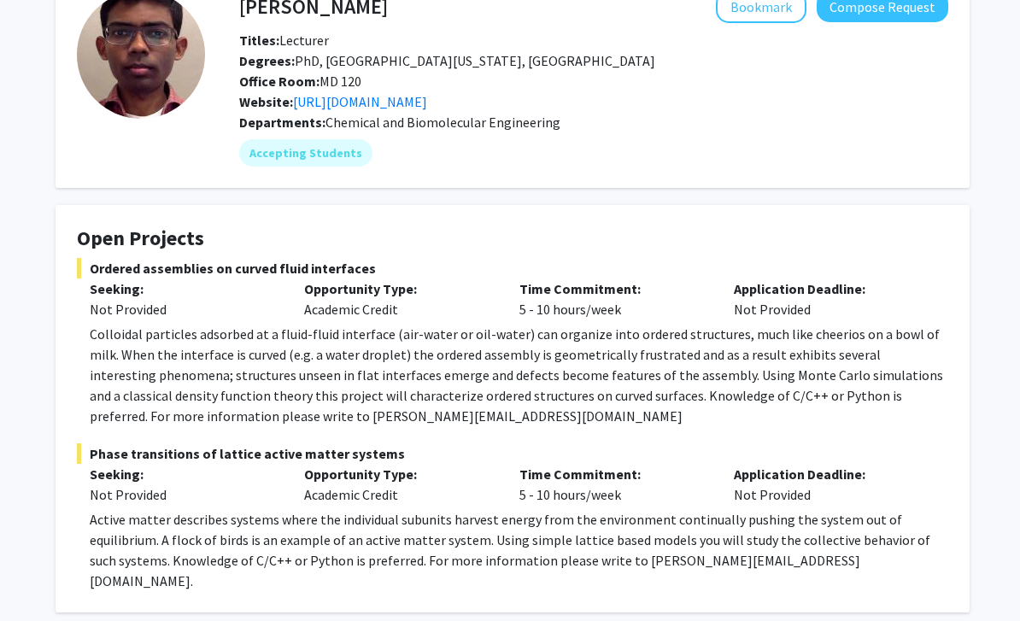
scroll to position [67, 0]
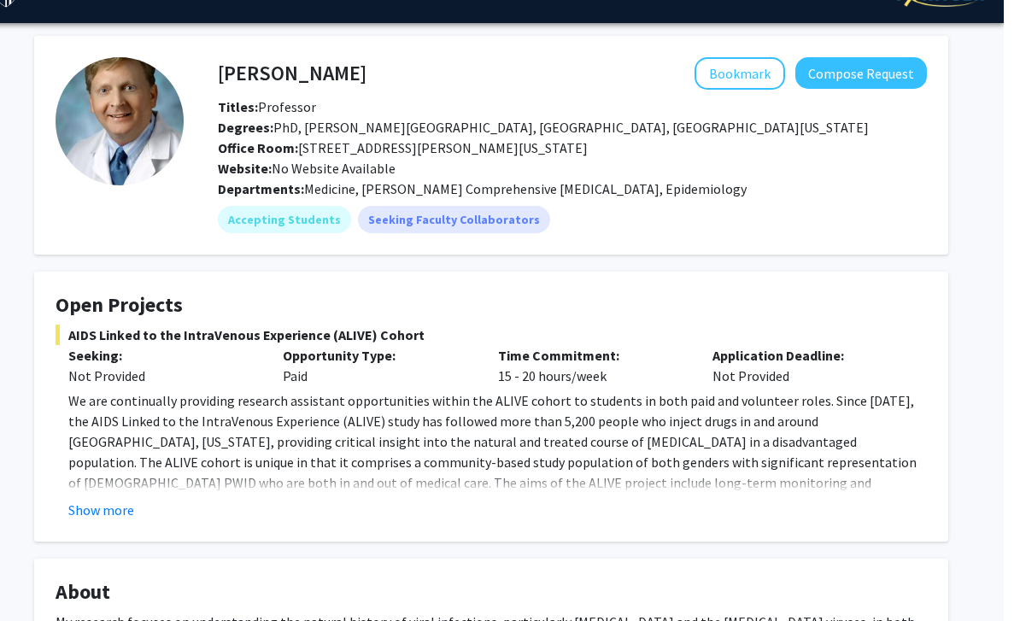
scroll to position [0, 5]
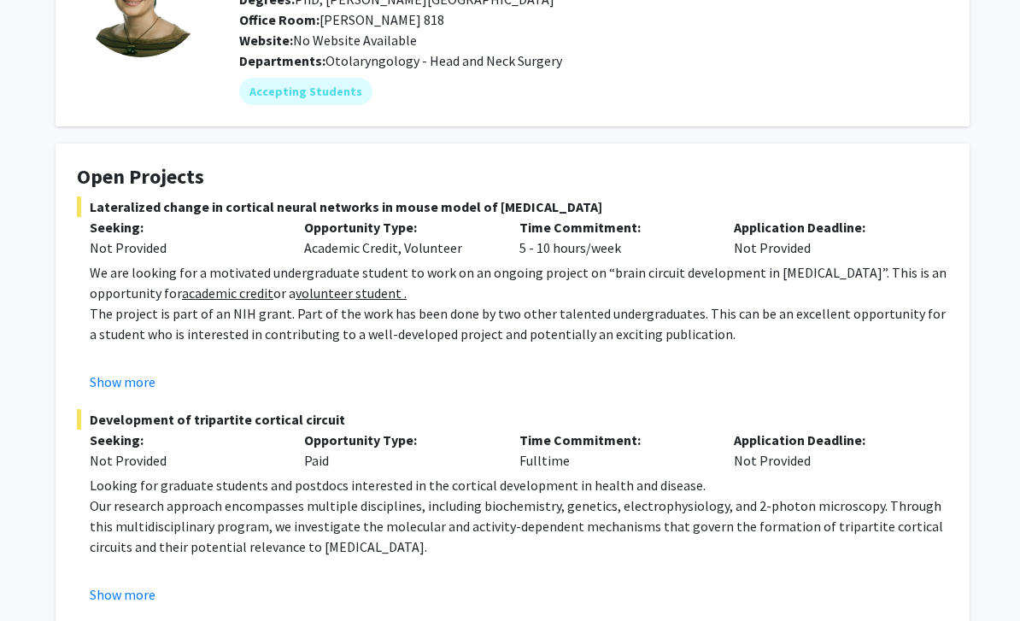
scroll to position [167, 0]
click at [140, 380] on button "Show more" at bounding box center [123, 381] width 66 height 20
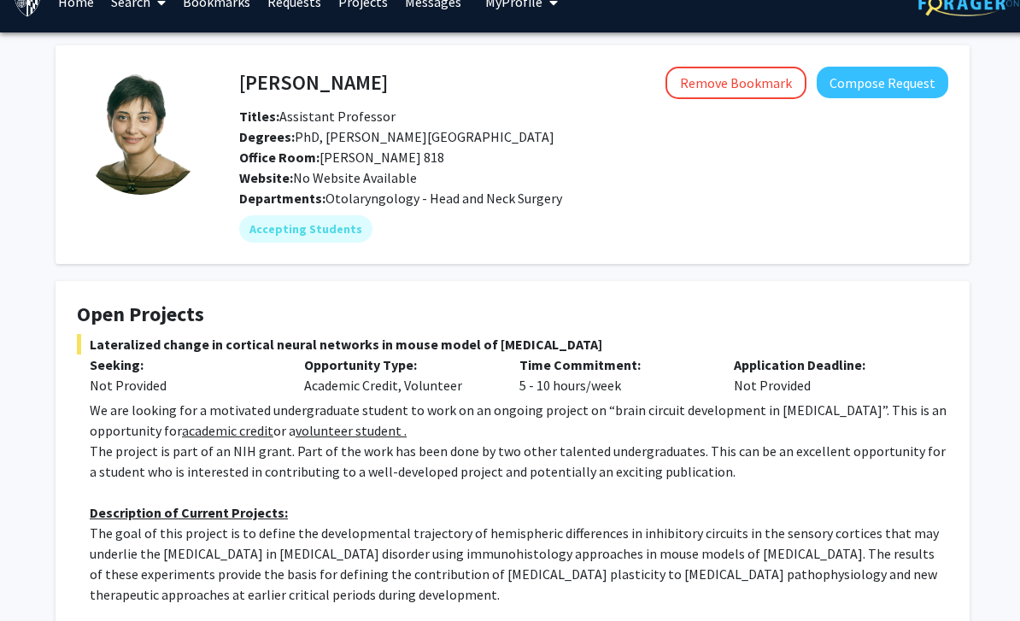
scroll to position [0, 0]
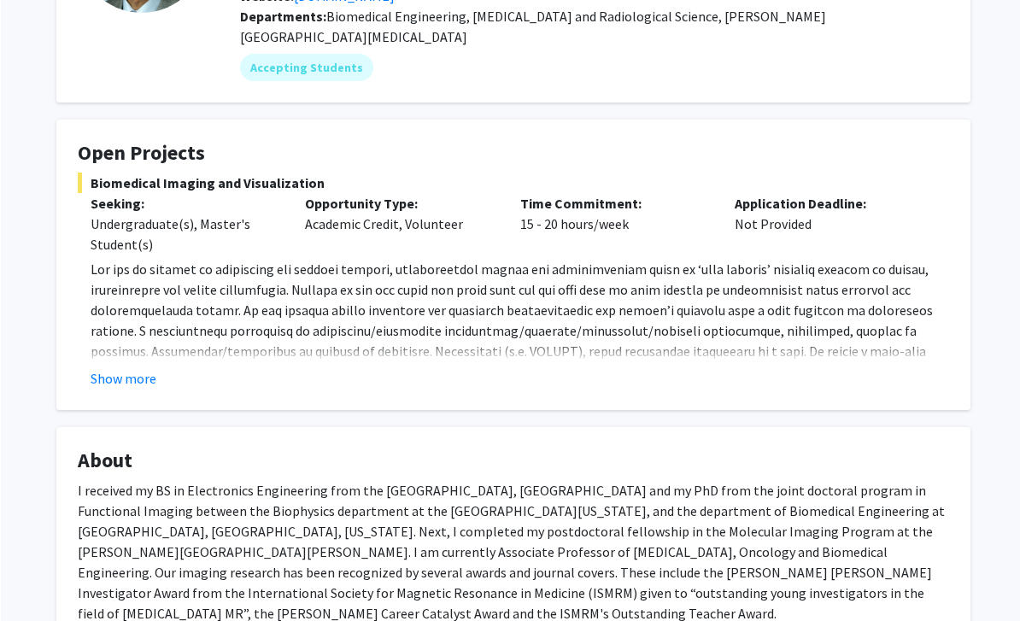
scroll to position [210, 0]
click at [149, 369] on button "Show more" at bounding box center [123, 379] width 66 height 20
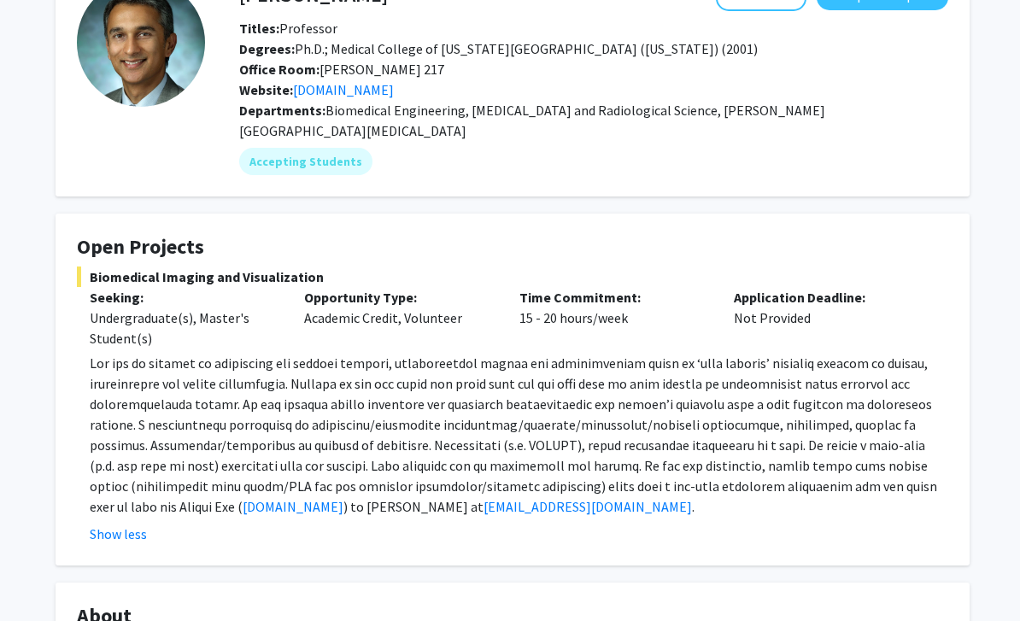
scroll to position [99, 0]
